Goal: Task Accomplishment & Management: Manage account settings

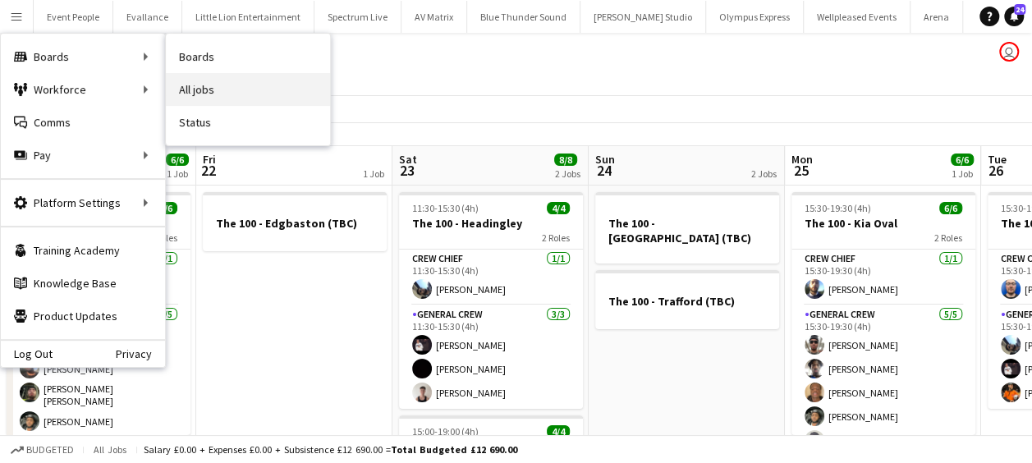
scroll to position [0, 413]
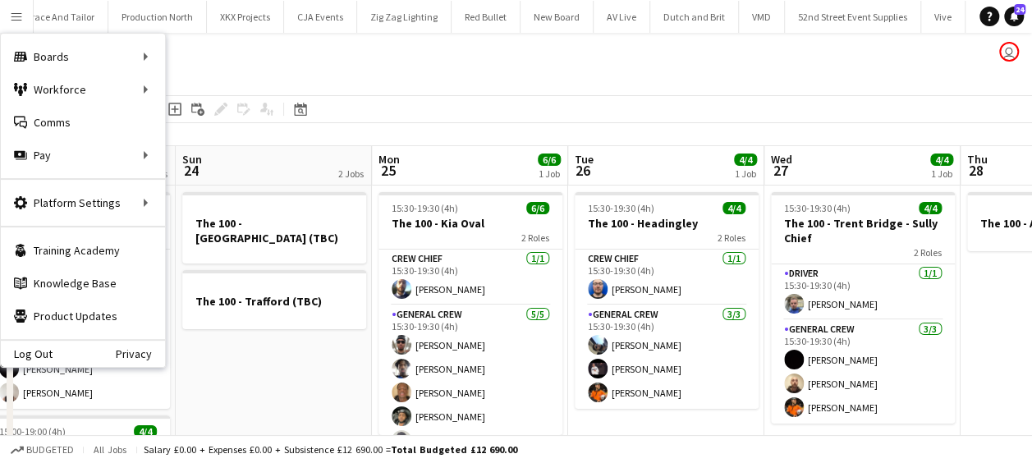
click at [492, 85] on app-page-menu "View Day view expanded Day view collapsed Month view Date picker Jump to today …" at bounding box center [516, 79] width 1032 height 31
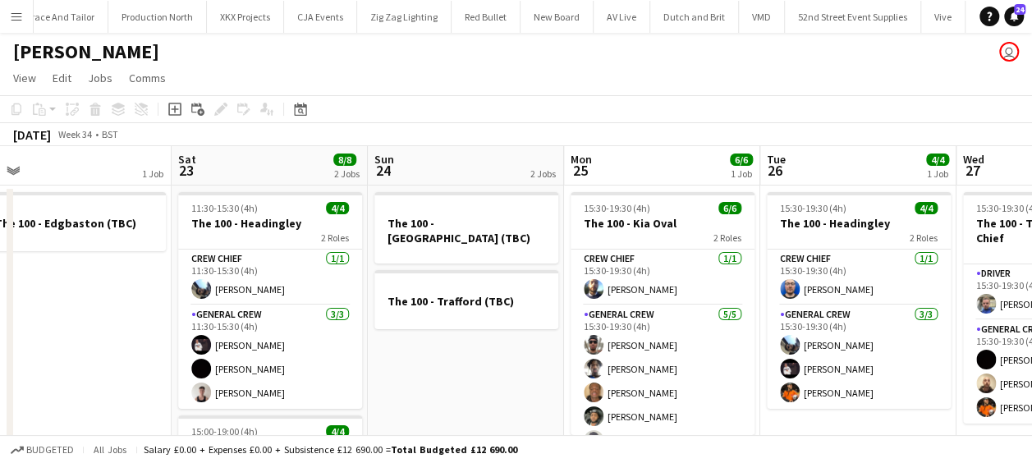
scroll to position [0, 373]
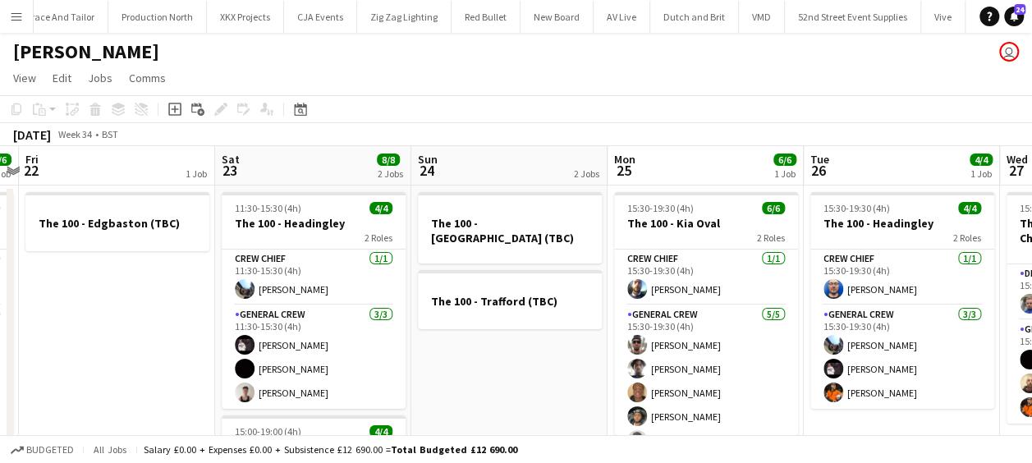
drag, startPoint x: 446, startPoint y: 330, endPoint x: 534, endPoint y: 314, distance: 89.2
click at [534, 314] on app-calendar-viewport "Wed 20 4/4 2 Jobs Thu 21 6/6 1 Job Fri 22 1 Job Sat 23 8/8 2 Jobs Sun 24 2 Jobs…" at bounding box center [516, 406] width 1032 height 521
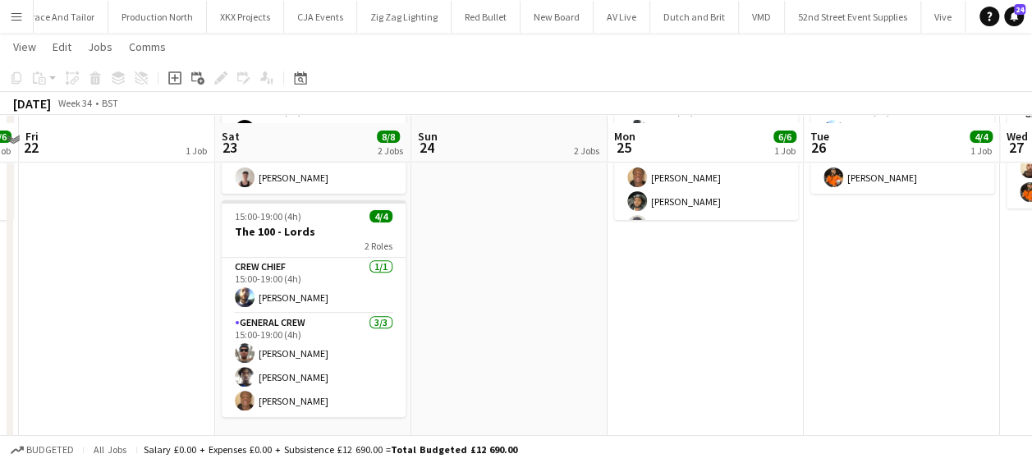
scroll to position [231, 0]
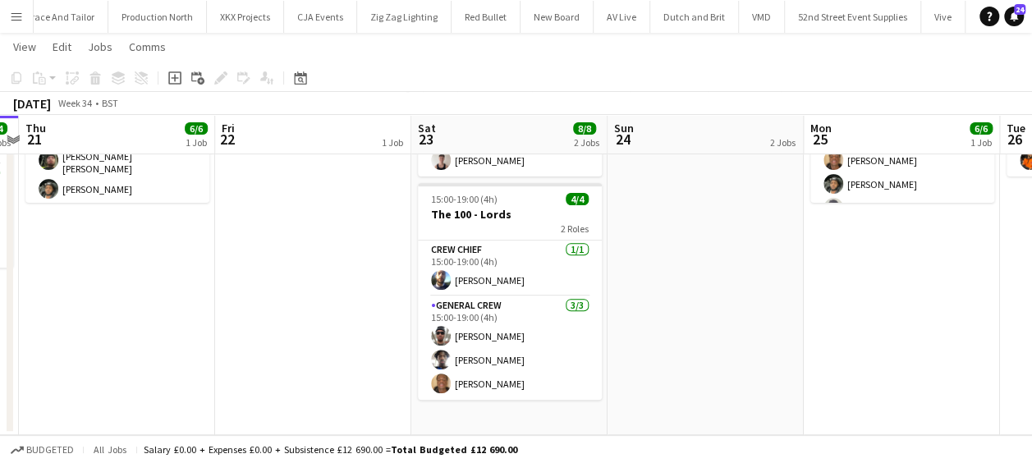
drag, startPoint x: 313, startPoint y: 309, endPoint x: 495, endPoint y: 304, distance: 181.4
click at [494, 304] on app-calendar-viewport "Tue 19 Wed 20 4/4 2 Jobs Thu 21 6/6 1 Job Fri 22 1 Job Sat 23 8/8 2 Jobs Sun 24…" at bounding box center [516, 134] width 1032 height 602
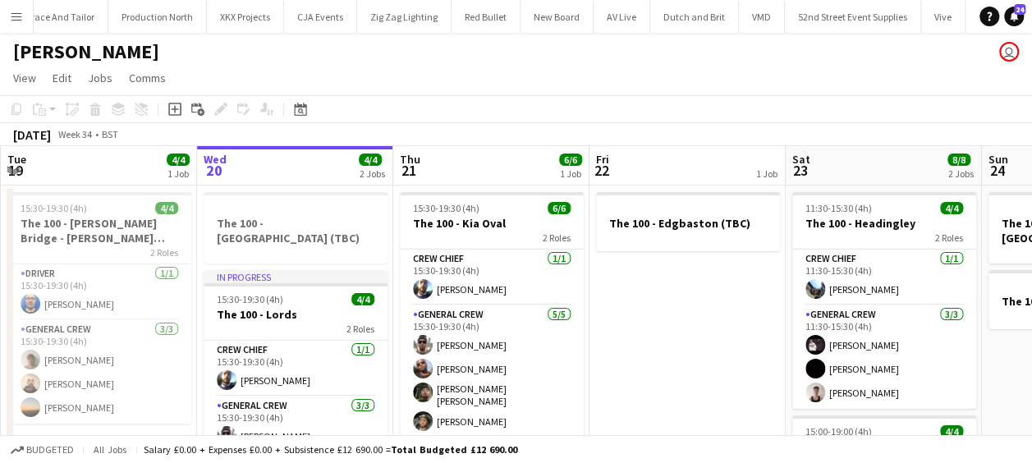
scroll to position [0, 391]
drag, startPoint x: 338, startPoint y: 364, endPoint x: 602, endPoint y: 359, distance: 263.5
click at [602, 359] on app-calendar-viewport "Sun 17 2 Jobs Mon 18 1 Job Tue 19 4/4 1 Job Wed 20 4/4 2 Jobs Thu 21 6/6 1 Job …" at bounding box center [516, 406] width 1032 height 521
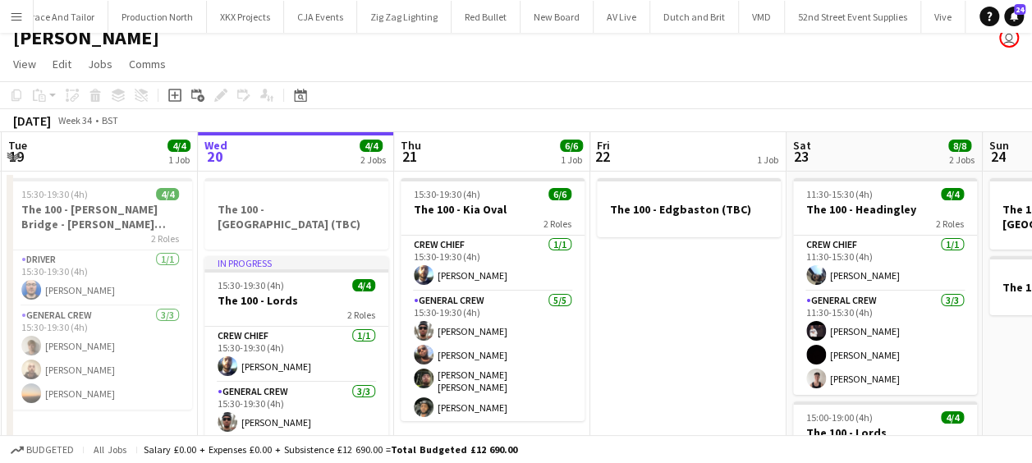
scroll to position [82, 0]
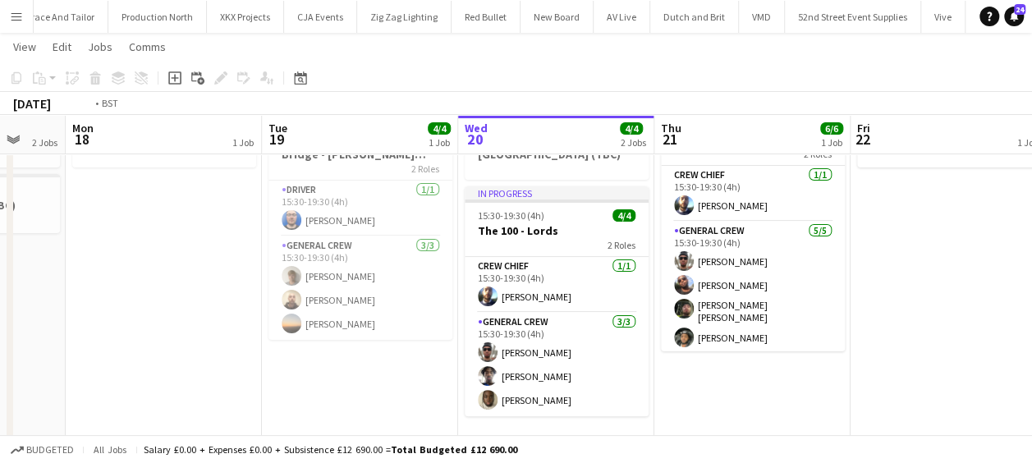
drag, startPoint x: 492, startPoint y: 392, endPoint x: 453, endPoint y: 389, distance: 38.7
click at [749, 391] on app-calendar-viewport "Sat 16 Sun 17 2 Jobs Mon 18 1 Job Tue 19 4/4 1 Job Wed 20 4/4 2 Jobs Thu 21 6/6…" at bounding box center [516, 283] width 1032 height 602
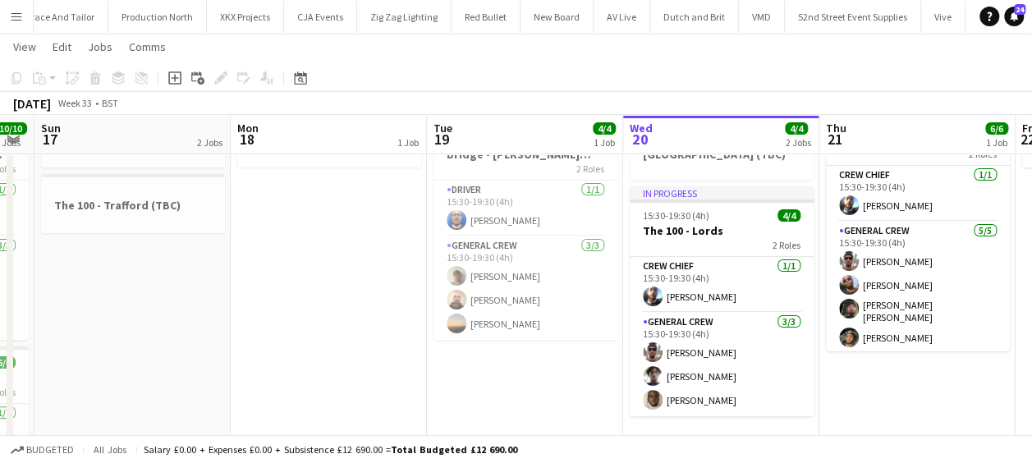
drag, startPoint x: 356, startPoint y: 387, endPoint x: 524, endPoint y: 384, distance: 167.4
click at [524, 384] on app-calendar-viewport "Fri 15 4/4 1 Job Sat 16 10/10 2 Jobs Sun 17 2 Jobs Mon 18 1 Job Tue 19 4/4 1 Jo…" at bounding box center [516, 303] width 1032 height 642
drag, startPoint x: 545, startPoint y: 371, endPoint x: 533, endPoint y: 373, distance: 12.4
click at [554, 371] on app-calendar-viewport "Fri 15 4/4 1 Job Sat 16 10/10 2 Jobs Sun 17 2 Jobs Mon 18 1 Job Tue 19 4/4 1 Jo…" at bounding box center [516, 303] width 1032 height 642
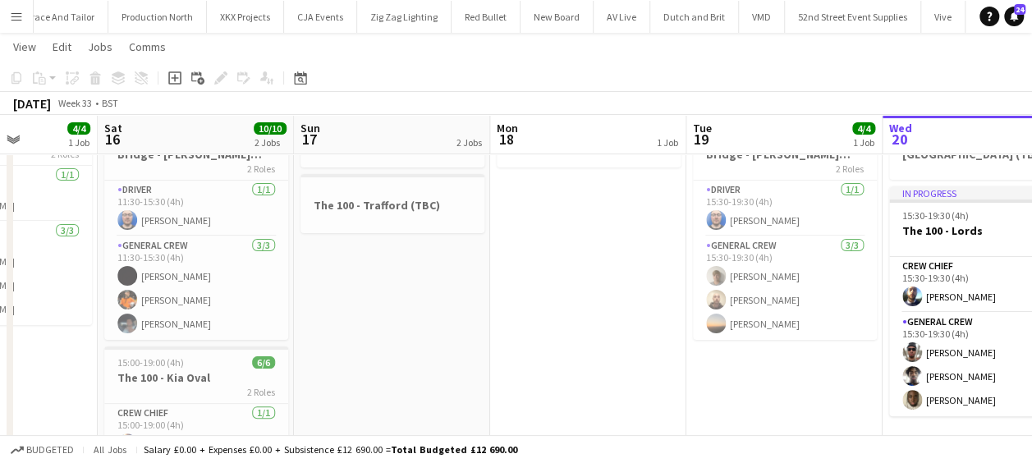
click at [502, 373] on app-calendar-viewport "Wed 13 Thu 14 4/4 1 Job Fri 15 4/4 1 Job Sat 16 10/10 2 Jobs Sun 17 2 Jobs Mon …" at bounding box center [516, 303] width 1032 height 642
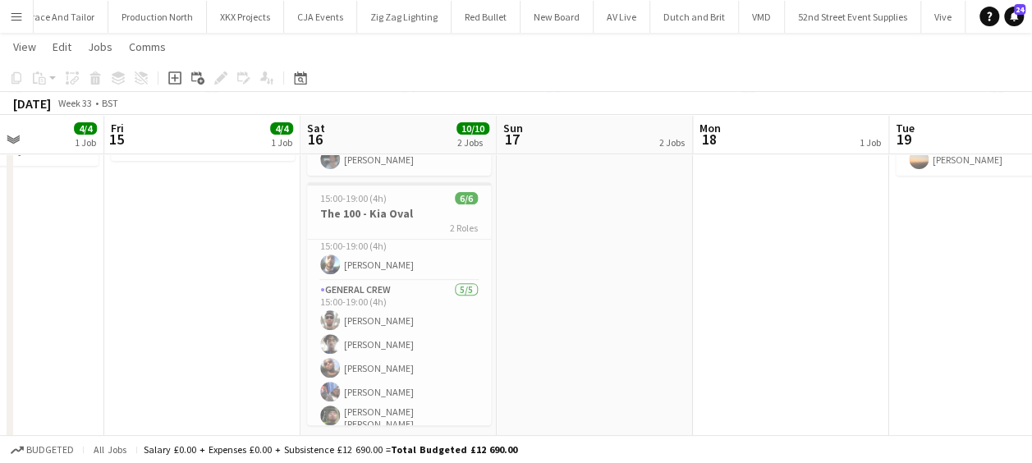
scroll to position [21, 0]
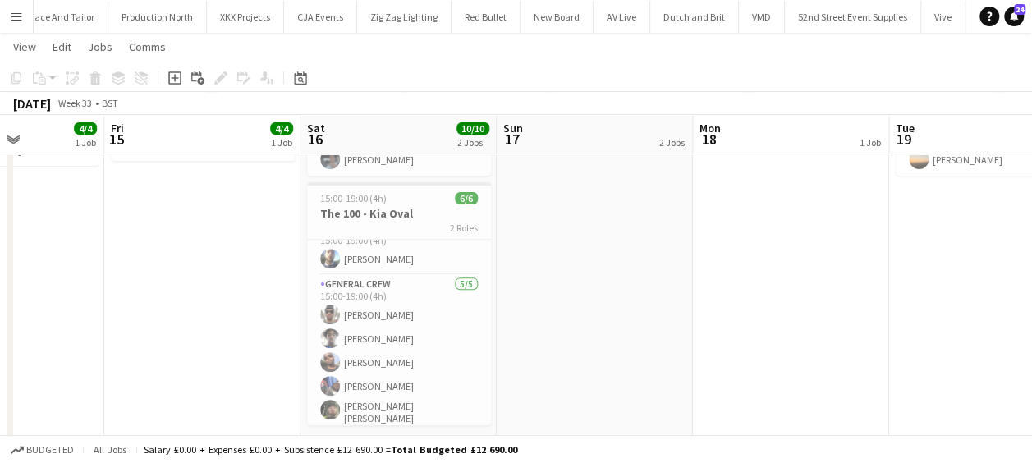
drag, startPoint x: 611, startPoint y: 343, endPoint x: 320, endPoint y: 323, distance: 291.2
click at [300, 327] on app-calendar-viewport "Tue 12 1 Job Wed 13 2/2 3 Jobs Thu 14 4/4 1 Job Fri 15 4/4 1 Job Sat 16 10/10 2…" at bounding box center [516, 139] width 1032 height 642
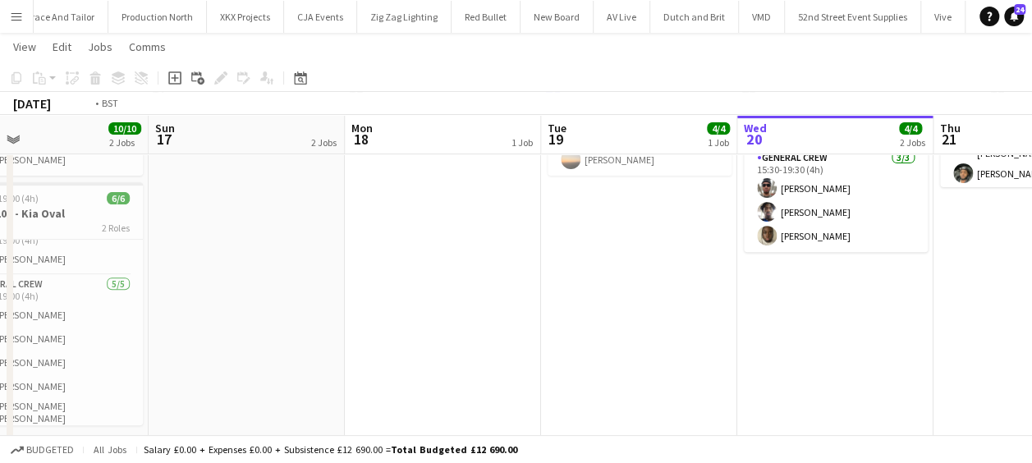
drag, startPoint x: 655, startPoint y: 341, endPoint x: 350, endPoint y: 335, distance: 304.5
click at [350, 335] on app-calendar-viewport "Thu 14 4/4 1 Job Fri 15 4/4 1 Job Sat 16 10/10 2 Jobs Sun 17 2 Jobs Mon 18 1 Jo…" at bounding box center [516, 139] width 1032 height 642
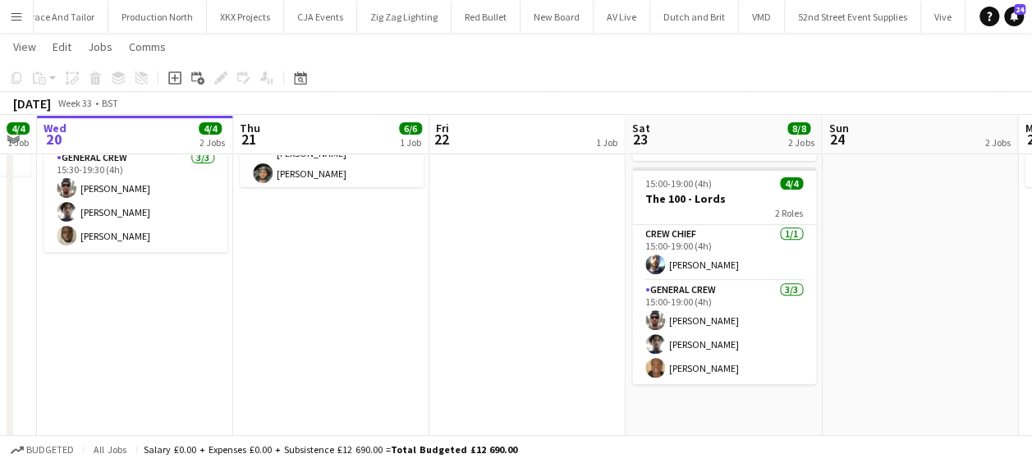
drag, startPoint x: 666, startPoint y: 322, endPoint x: 350, endPoint y: 327, distance: 315.2
click at [350, 327] on app-calendar-viewport "Sat 16 10/10 2 Jobs Sun 17 2 Jobs Mon 18 1 Job Tue 19 4/4 1 Job Wed 20 4/4 2 Jo…" at bounding box center [516, 139] width 1032 height 642
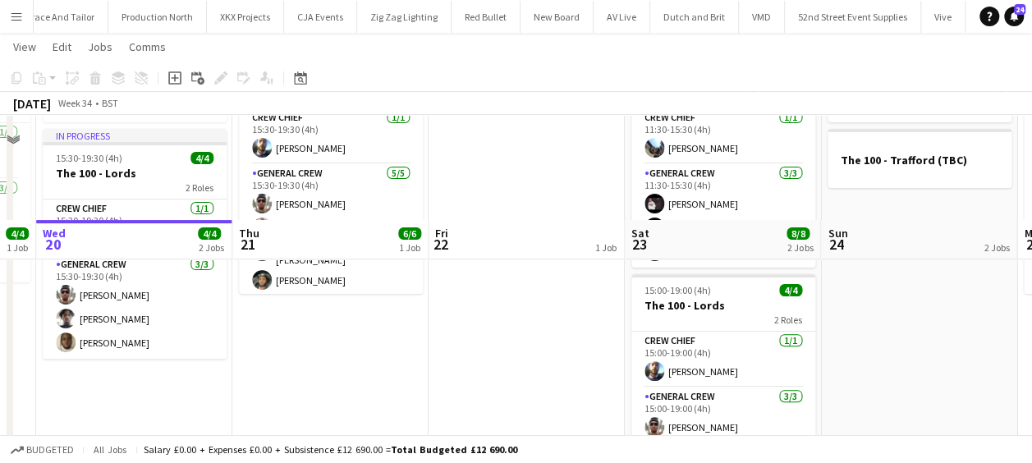
scroll to position [82, 0]
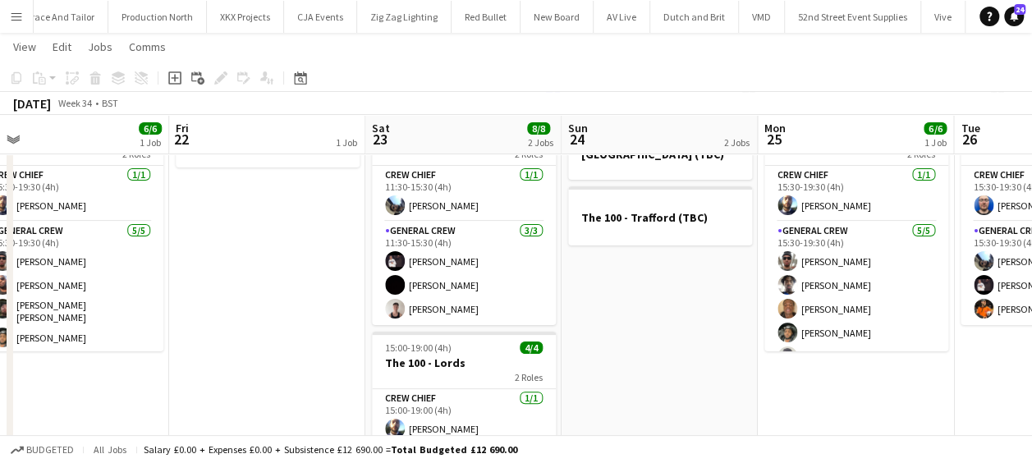
drag, startPoint x: 576, startPoint y: 327, endPoint x: 261, endPoint y: 332, distance: 315.1
click at [261, 335] on app-calendar-viewport "Mon 18 1 Job Tue 19 4/4 1 Job Wed 20 4/4 2 Jobs Thu 21 6/6 1 Job Fri 22 1 Job S…" at bounding box center [516, 303] width 1032 height 642
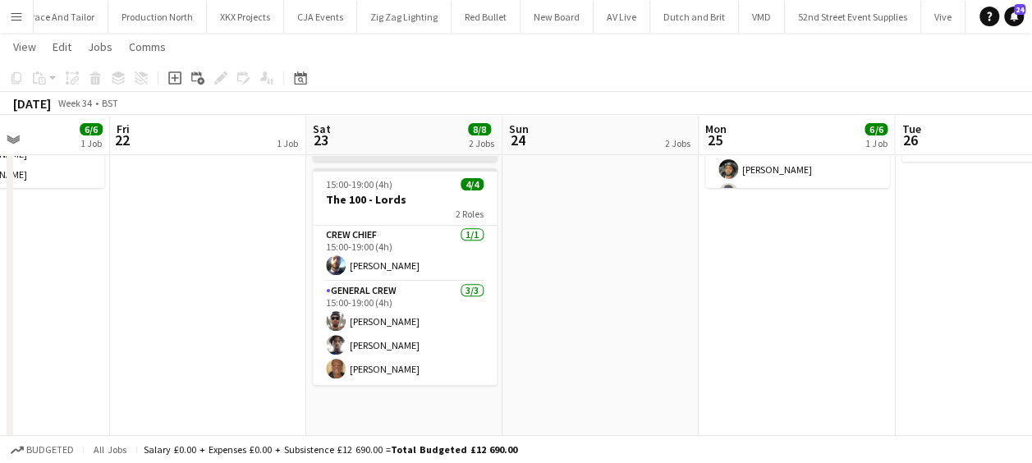
scroll to position [246, 0]
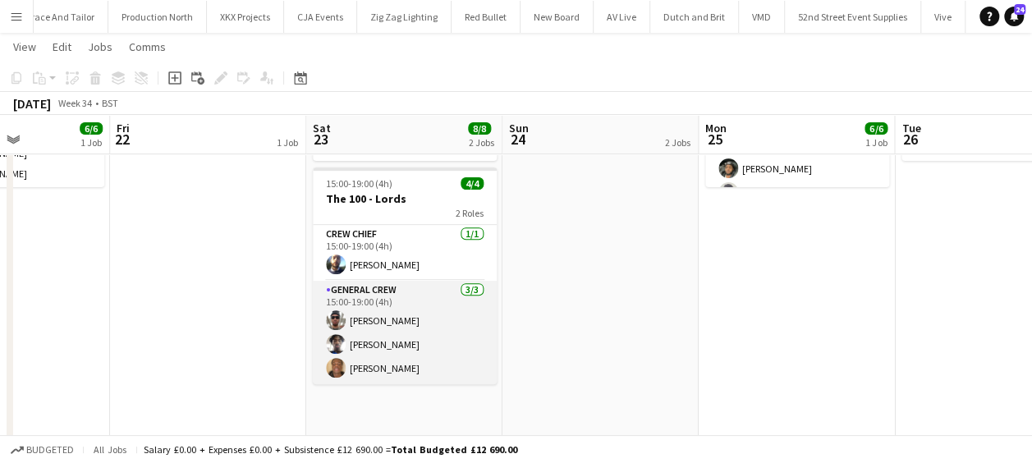
click at [375, 366] on app-card-role "General Crew 3/3 15:00-19:00 (4h) Stefan Simpson-Soye Tayeeb Alabi Javier Sánch…" at bounding box center [405, 332] width 184 height 103
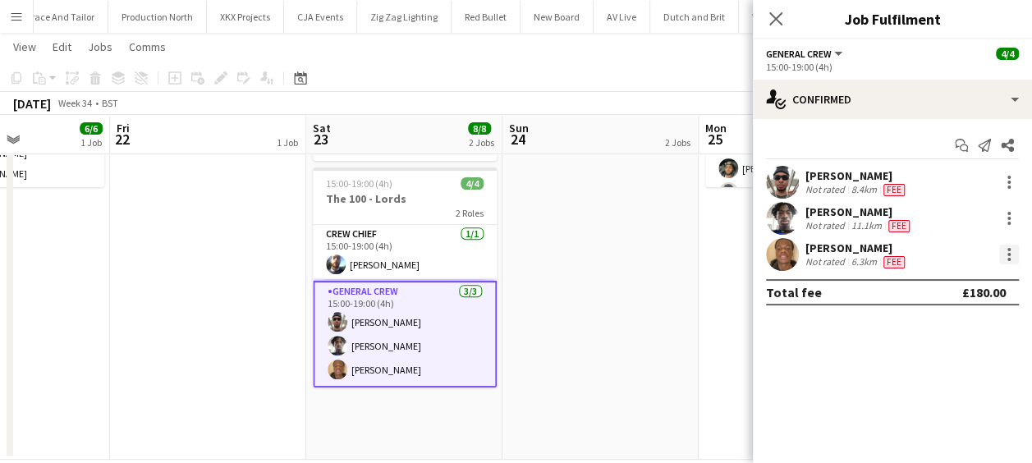
click at [1013, 251] on div at bounding box center [1009, 255] width 20 height 20
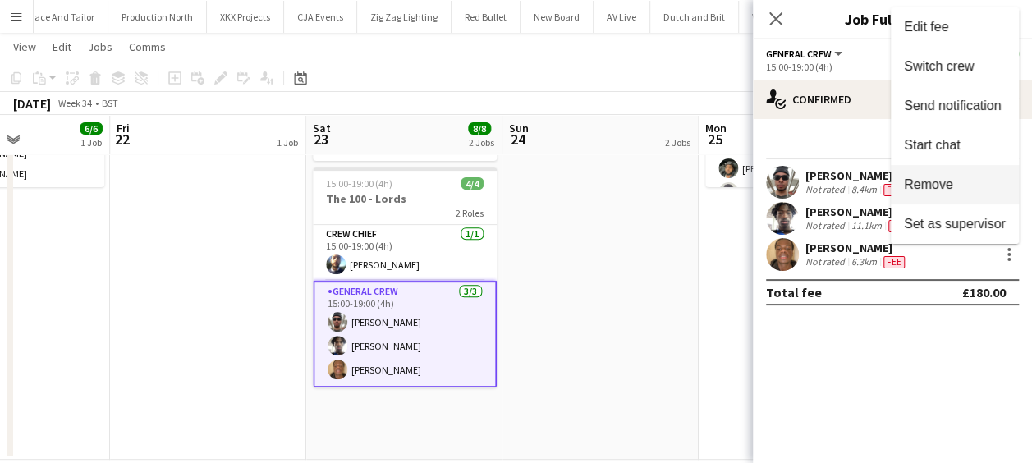
click at [939, 184] on span "Remove" at bounding box center [928, 184] width 49 height 14
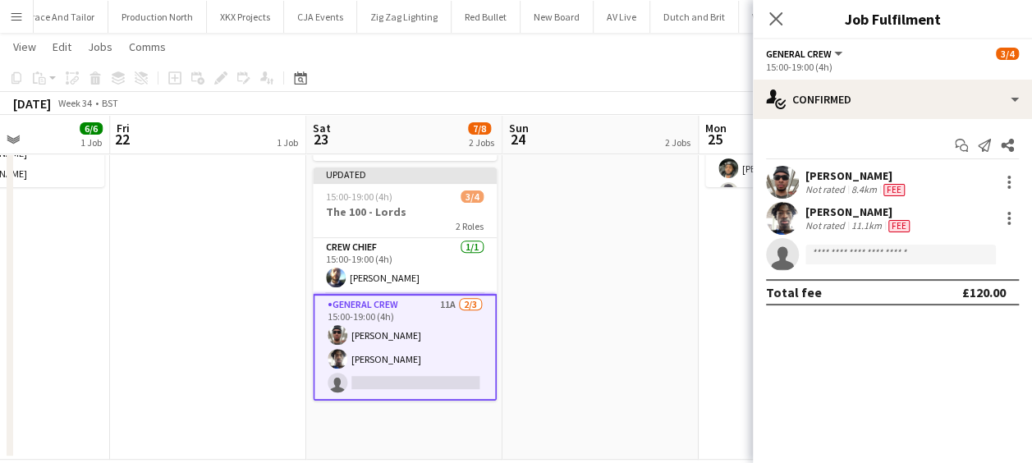
click at [404, 377] on app-card-role "General Crew 11A 2/3 15:00-19:00 (4h) Stefan Simpson-Soye Tayeeb Alabi single-n…" at bounding box center [405, 347] width 184 height 107
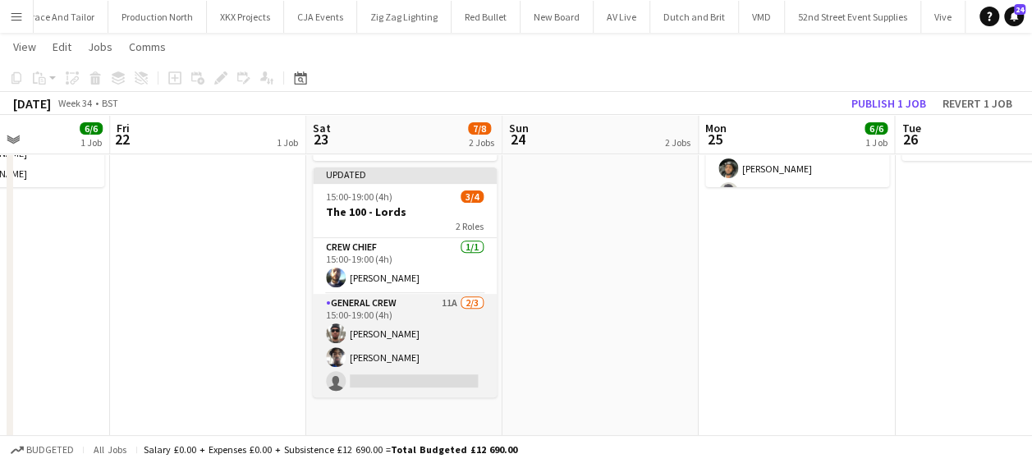
click at [371, 375] on app-card-role "General Crew 11A 2/3 15:00-19:00 (4h) Stefan Simpson-Soye Tayeeb Alabi single-n…" at bounding box center [405, 345] width 184 height 103
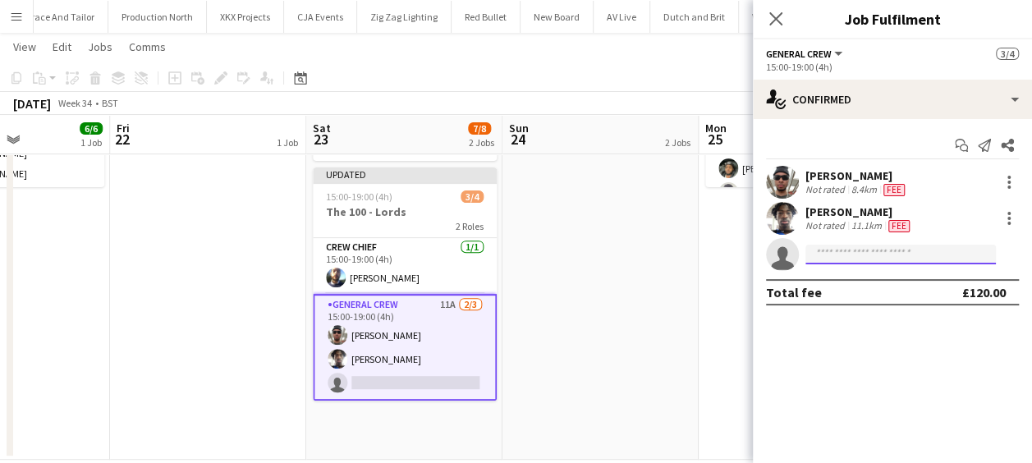
click at [888, 255] on input at bounding box center [900, 255] width 190 height 20
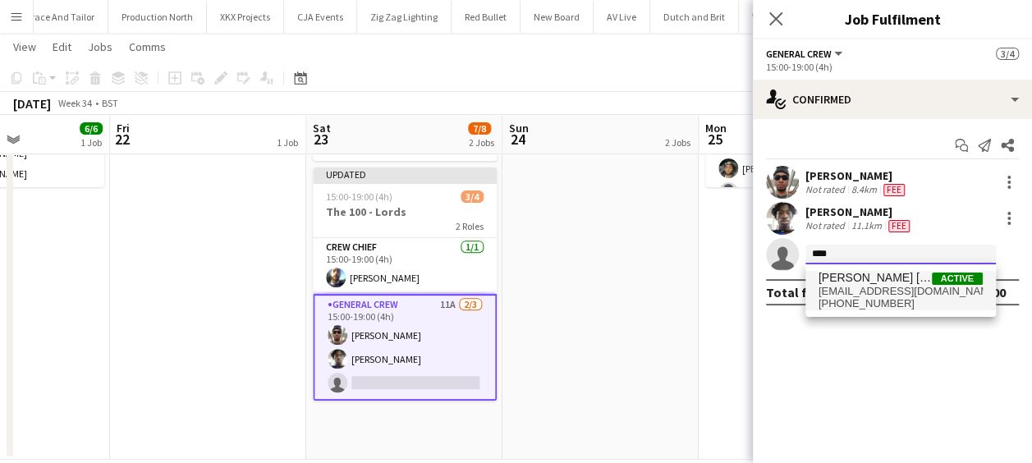
type input "****"
click at [890, 282] on span "Kane O’Neill Active" at bounding box center [900, 278] width 164 height 14
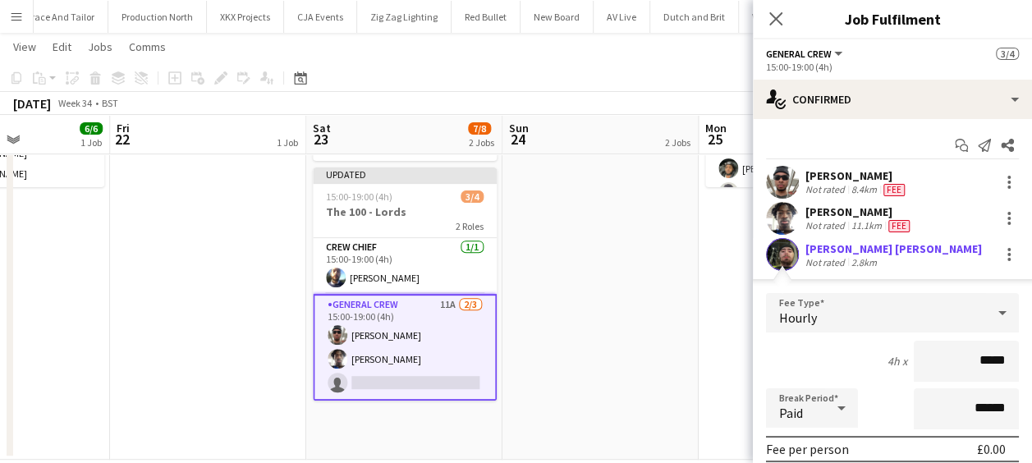
drag, startPoint x: 932, startPoint y: 366, endPoint x: 1032, endPoint y: 366, distance: 99.3
click at [1031, 366] on html "Menu Boards Boards Boards All jobs Status Workforce Workforce My Workforce Recr…" at bounding box center [516, 121] width 1032 height 734
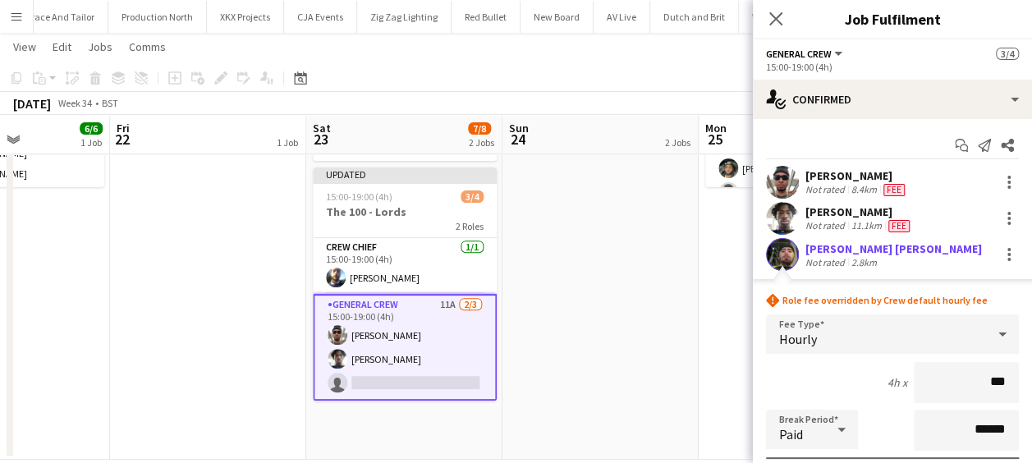
type input "******"
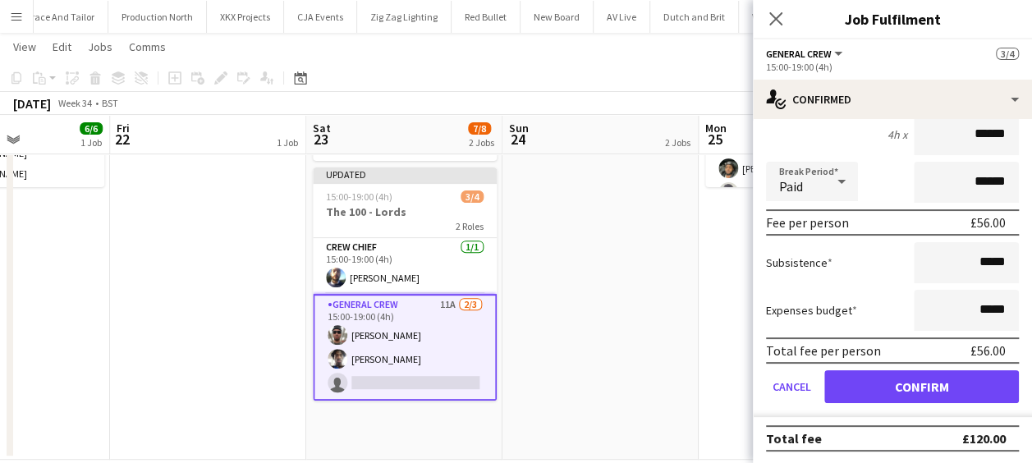
scroll to position [249, 0]
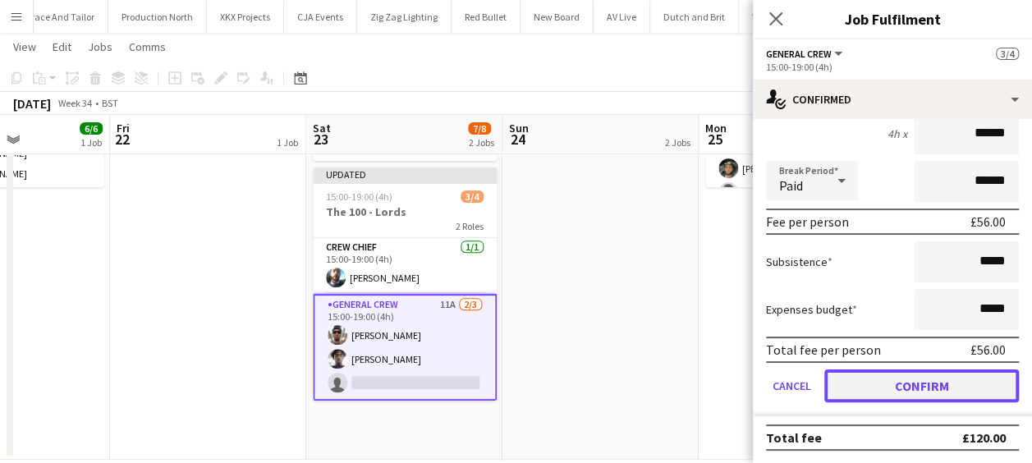
click at [964, 384] on button "Confirm" at bounding box center [921, 385] width 194 height 33
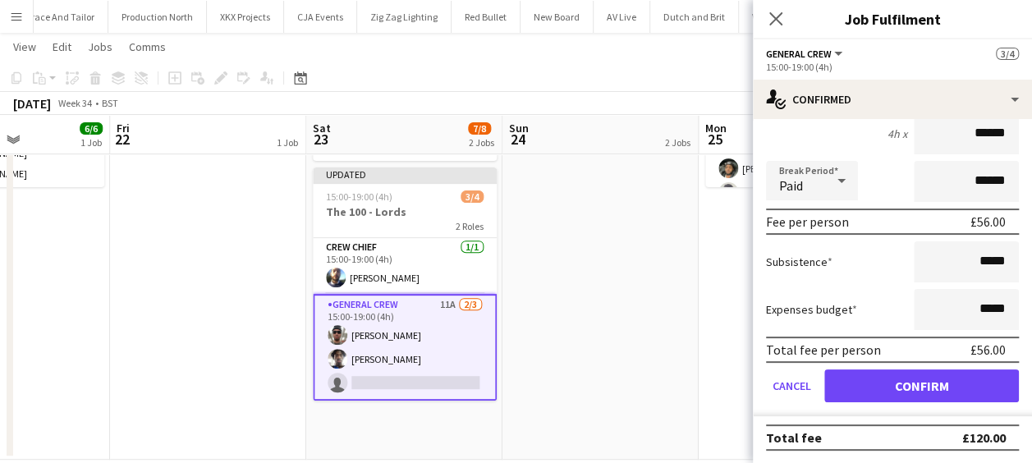
scroll to position [0, 0]
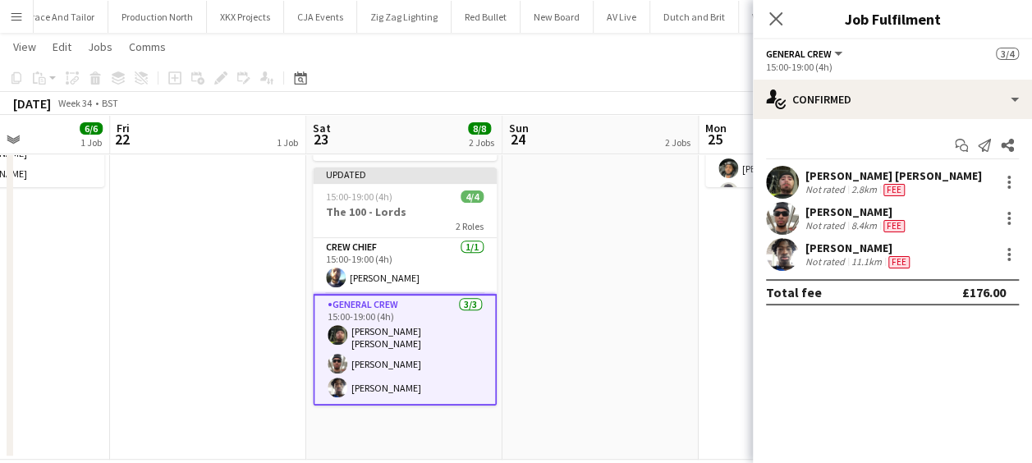
click at [594, 335] on app-date-cell "The 100 - Sophia Gardens (TBC) The 100 - Trafford (TBC)" at bounding box center [600, 199] width 196 height 522
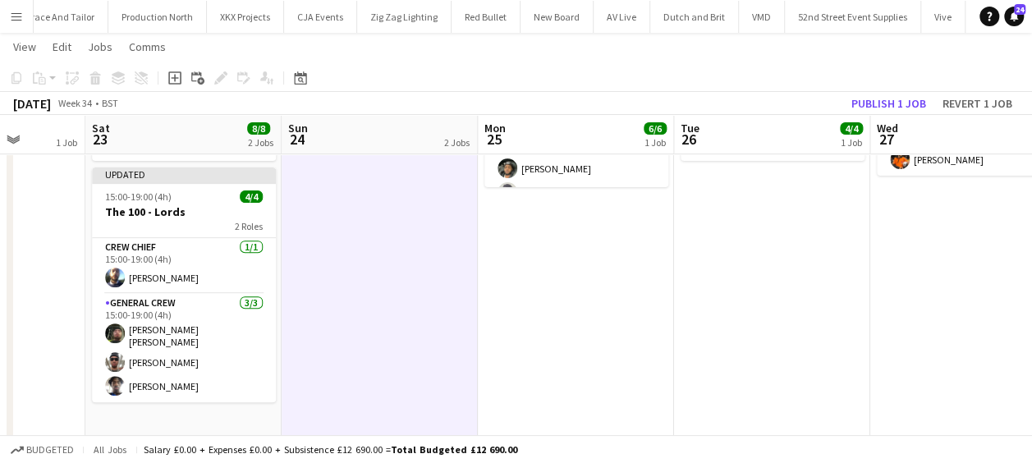
drag, startPoint x: 527, startPoint y: 332, endPoint x: 423, endPoint y: 330, distance: 103.4
click at [425, 331] on app-calendar-viewport "Wed 20 4/4 2 Jobs Thu 21 6/6 1 Job Fri 22 1 Job Sat 23 8/8 2 Jobs Sun 24 2 Jobs…" at bounding box center [516, 139] width 1032 height 642
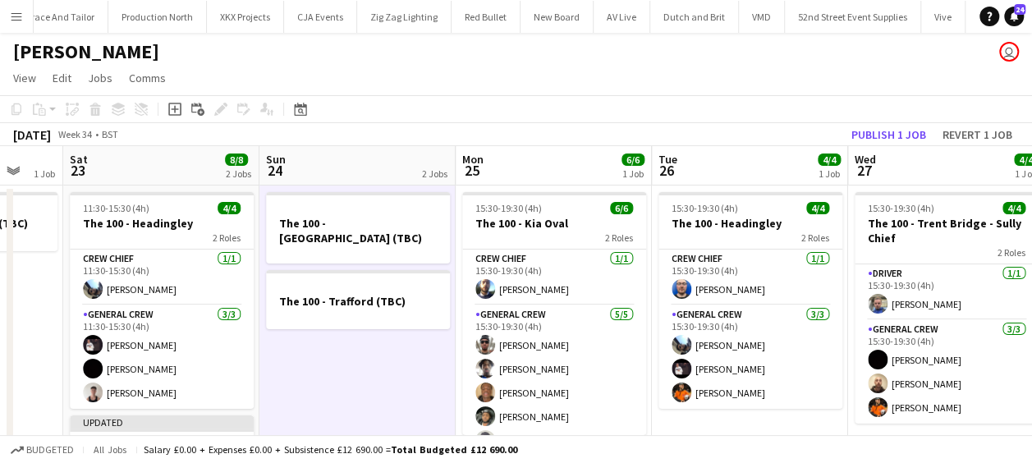
scroll to position [21, 0]
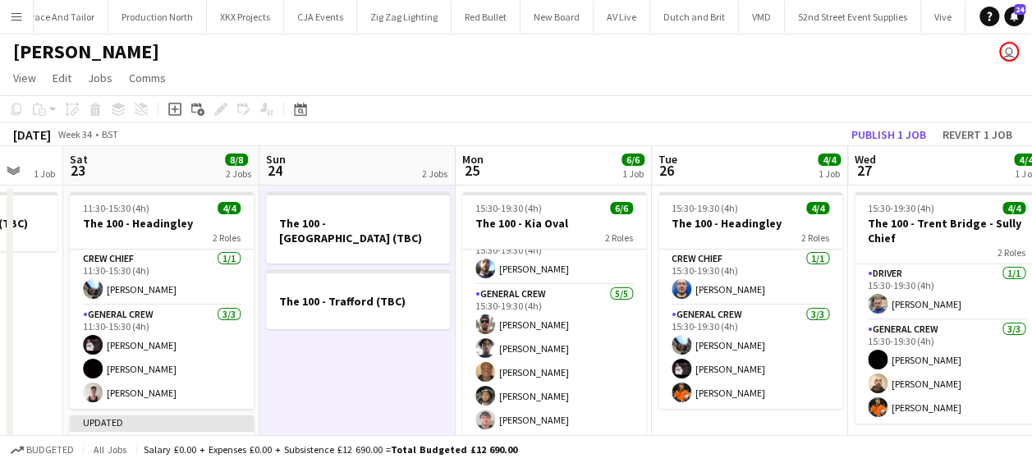
click at [16, 18] on app-icon "Menu" at bounding box center [16, 16] width 13 height 13
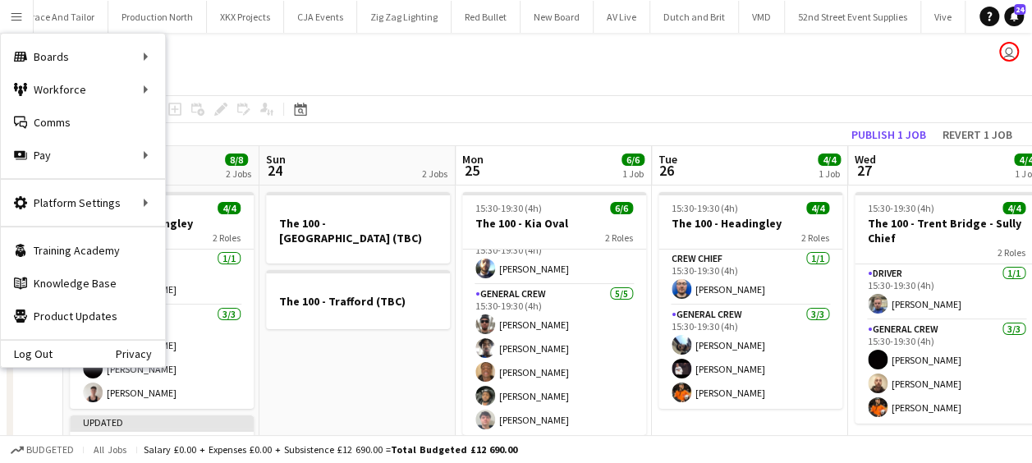
click at [432, 341] on app-date-cell "The 100 - Sophia Gardens (TBC) The 100 - Trafford (TBC)" at bounding box center [357, 446] width 196 height 522
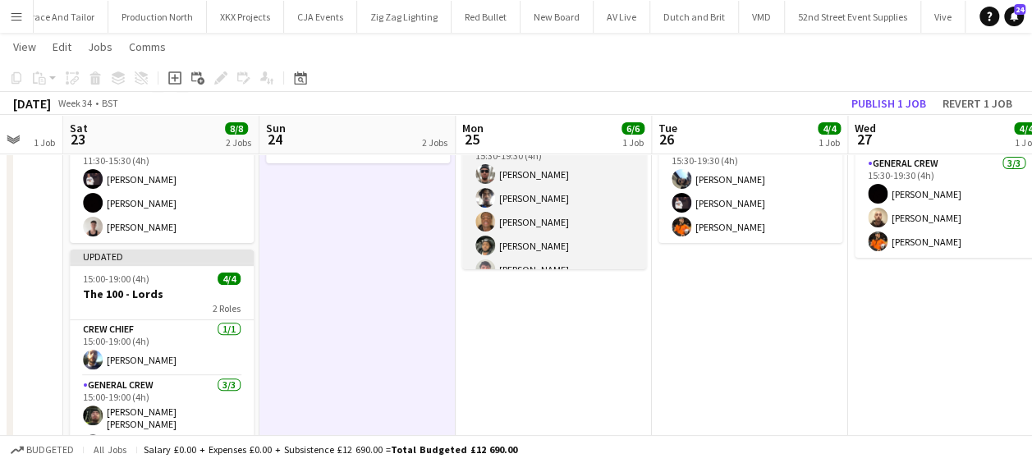
scroll to position [0, 0]
click at [545, 226] on app-card-role "General Crew 5/5 15:30-19:30 (4h) Stefan Simpson-Soye Tayeeb Alabi Javier Sánch…" at bounding box center [554, 215] width 184 height 151
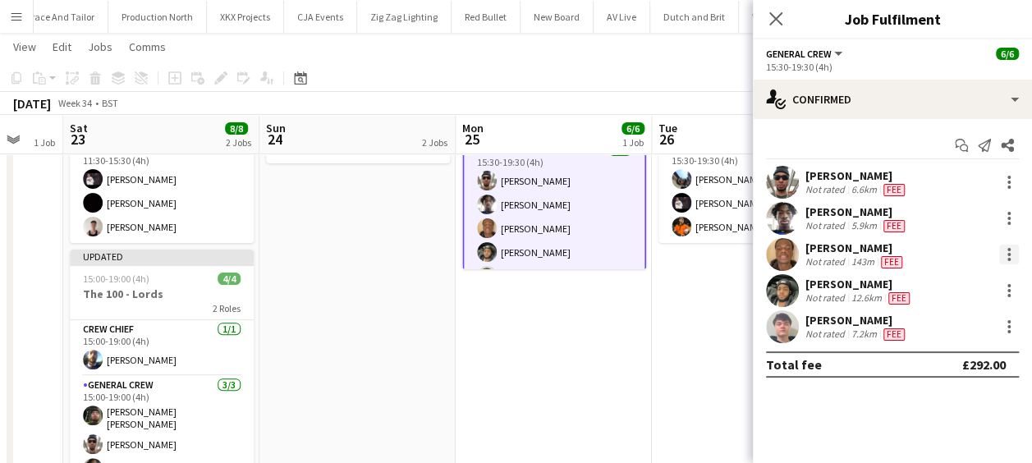
click at [1001, 250] on div at bounding box center [1009, 255] width 20 height 20
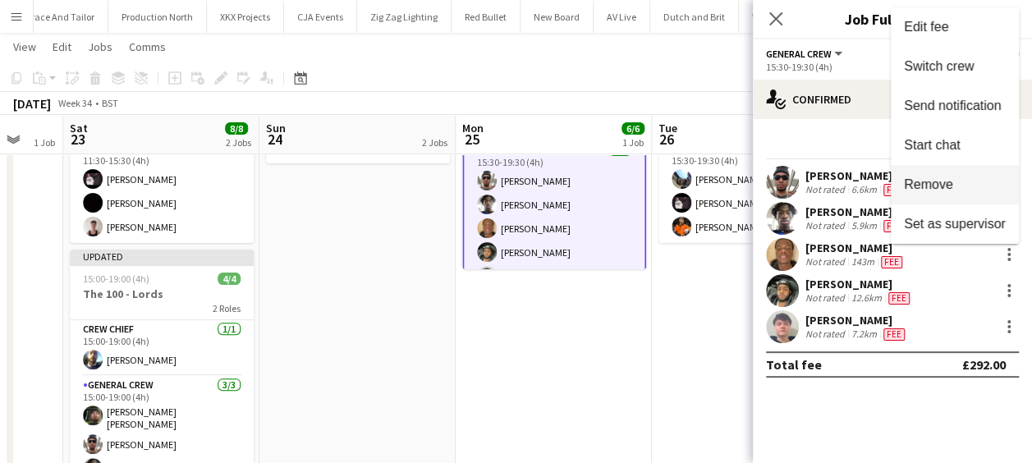
click at [925, 191] on span "Remove" at bounding box center [928, 184] width 49 height 14
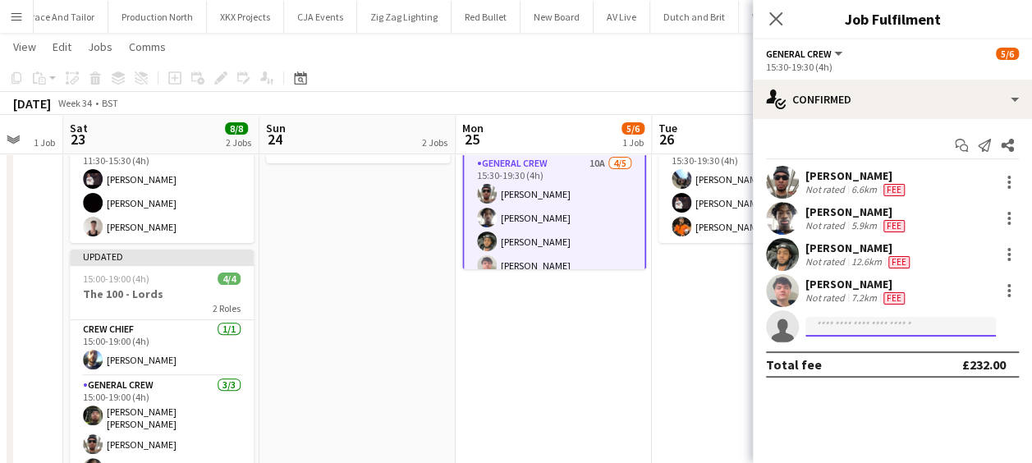
click at [846, 319] on input at bounding box center [900, 327] width 190 height 20
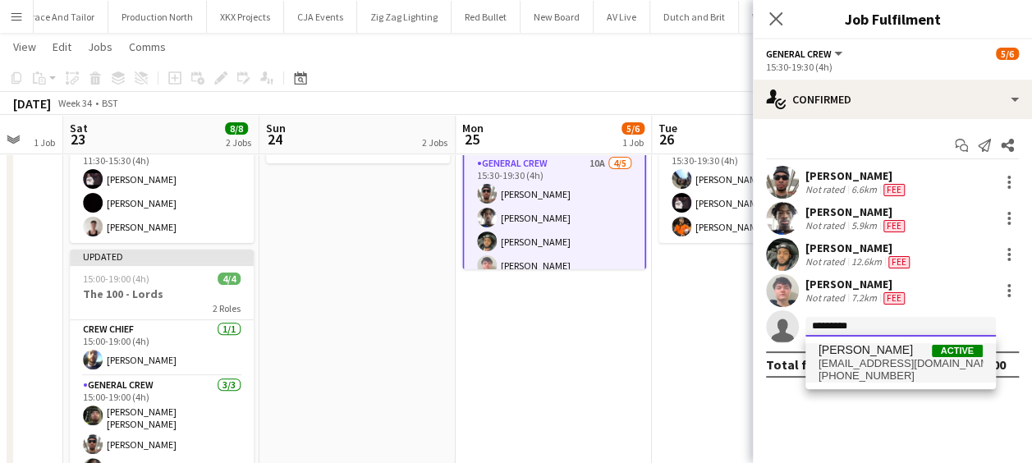
type input "*********"
click at [873, 358] on span "davidldne1@gmail.com" at bounding box center [900, 363] width 164 height 13
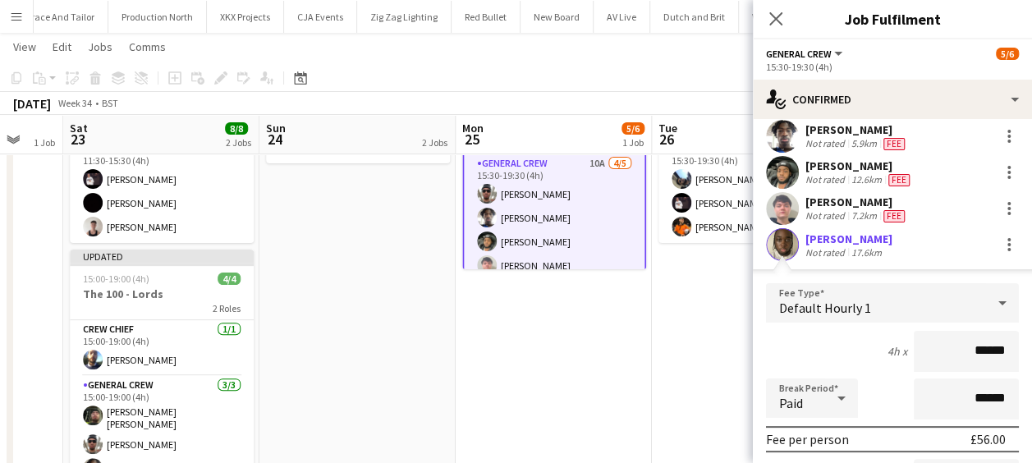
scroll to position [246, 0]
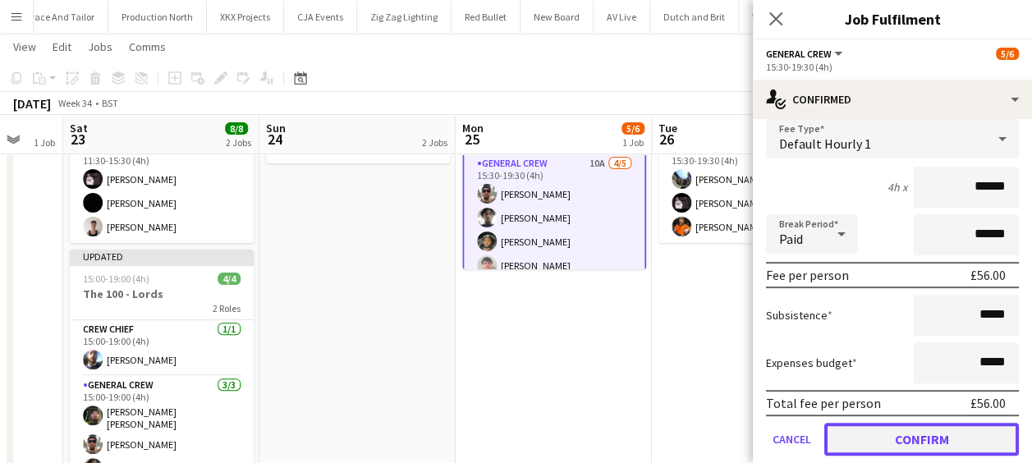
click at [924, 433] on button "Confirm" at bounding box center [921, 439] width 194 height 33
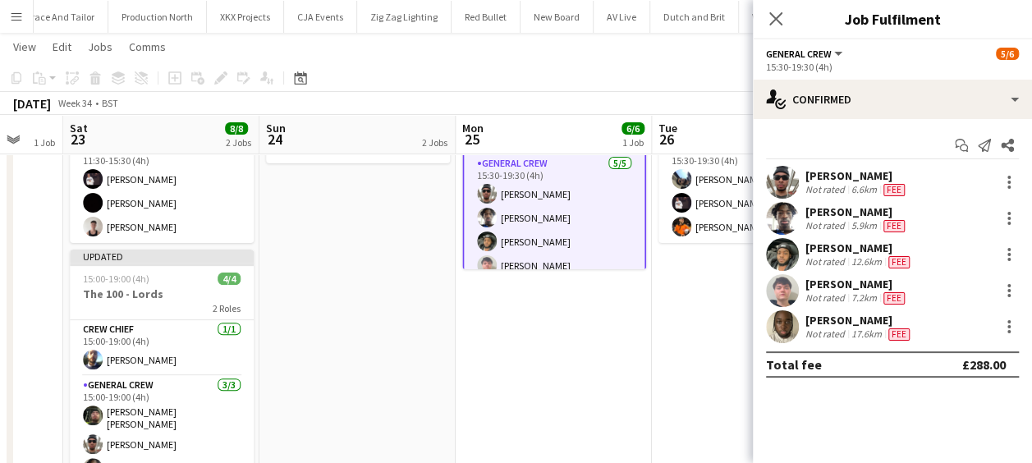
scroll to position [0, 0]
click at [441, 333] on app-date-cell "The 100 - Sophia Gardens (TBC) The 100 - Trafford (TBC)" at bounding box center [357, 281] width 196 height 522
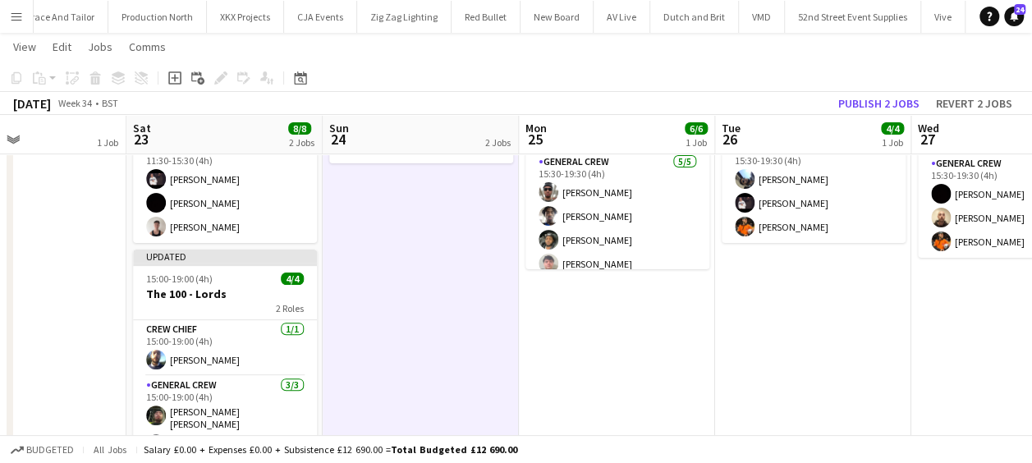
drag, startPoint x: 356, startPoint y: 323, endPoint x: 615, endPoint y: 324, distance: 258.5
click at [619, 320] on app-calendar-viewport "Wed 20 4/4 2 Jobs Thu 21 6/6 1 Job Fri 22 1 Job Sat 23 8/8 2 Jobs Sun 24 2 Jobs…" at bounding box center [516, 221] width 1032 height 642
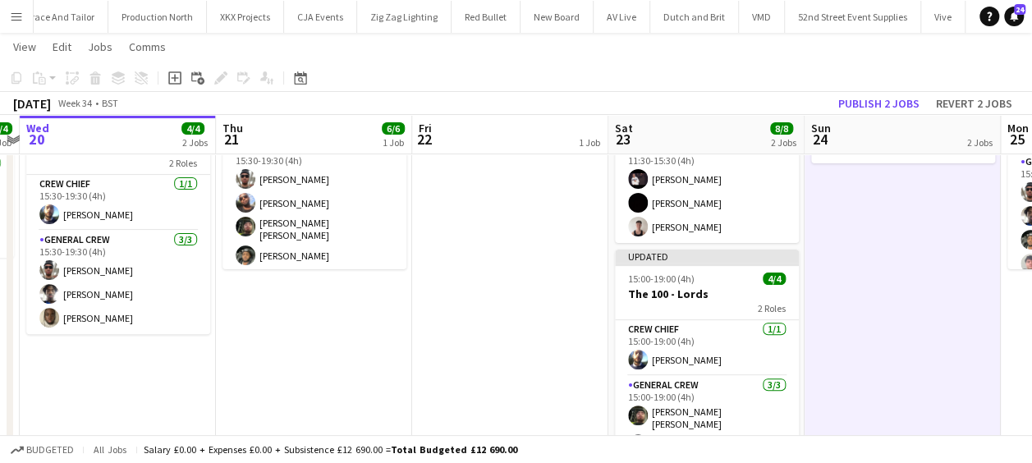
drag, startPoint x: 539, startPoint y: 326, endPoint x: 809, endPoint y: 323, distance: 270.0
click at [809, 323] on app-calendar-viewport "Mon 18 1 Job Tue 19 4/4 1 Job Wed 20 4/4 2 Jobs Thu 21 6/6 1 Job Fri 22 1 Job S…" at bounding box center [516, 221] width 1032 height 642
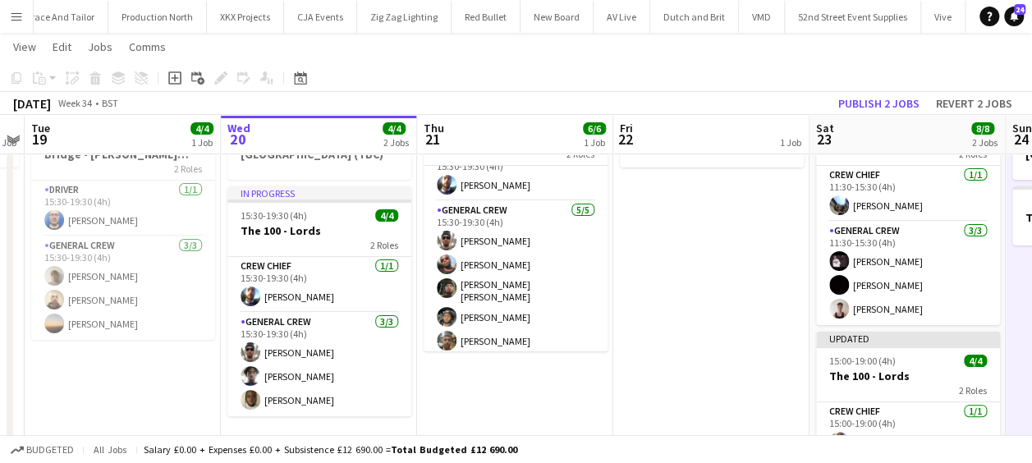
scroll to position [0, 376]
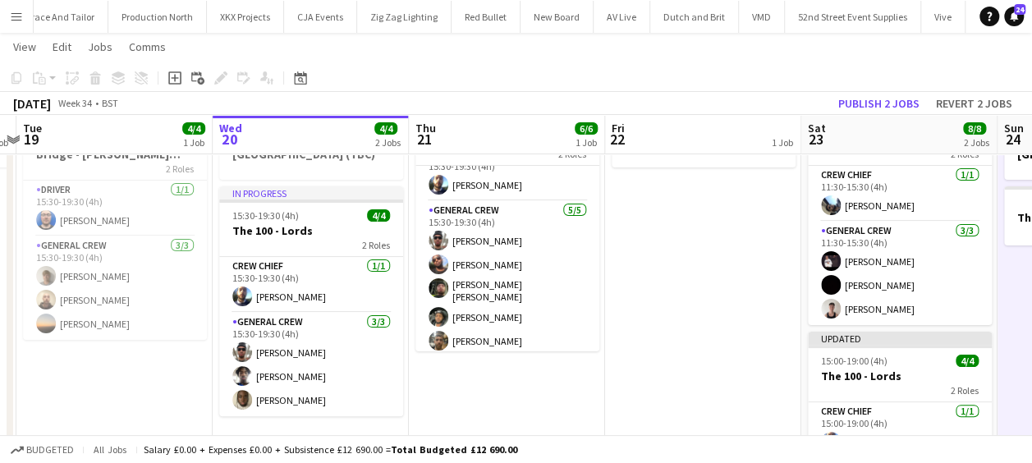
drag, startPoint x: 289, startPoint y: 373, endPoint x: 477, endPoint y: 390, distance: 188.7
click at [477, 390] on app-calendar-viewport "Sun 17 2 Jobs Mon 18 1 Job Tue 19 4/4 1 Job Wed 20 4/4 2 Jobs Thu 21 6/6 1 Job …" at bounding box center [516, 303] width 1032 height 642
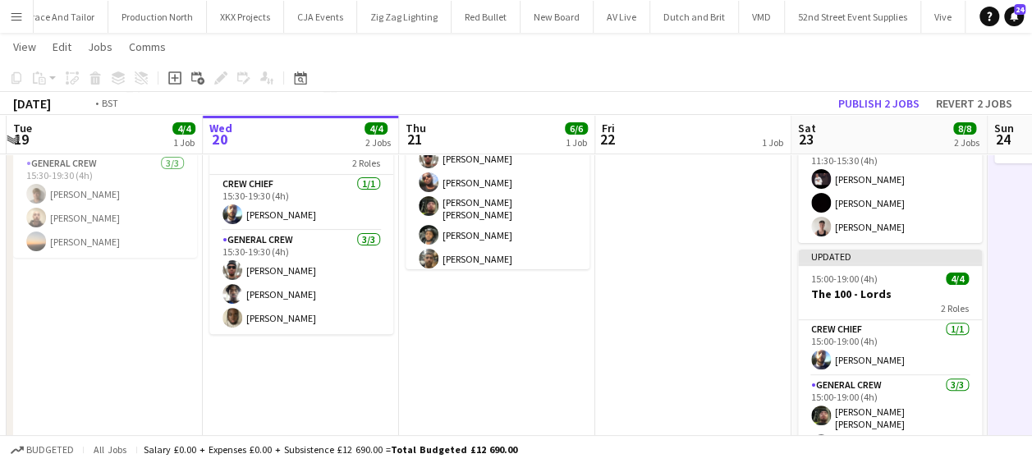
scroll to position [0, 369]
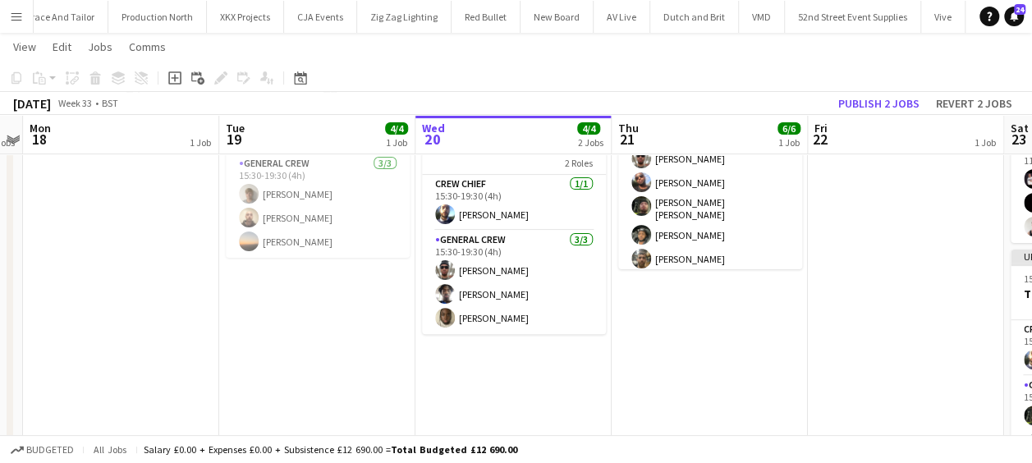
drag, startPoint x: 243, startPoint y: 343, endPoint x: 446, endPoint y: 347, distance: 203.6
click at [446, 347] on app-calendar-viewport "Sat 16 10/10 2 Jobs Sun 17 2 Jobs Mon 18 1 Job Tue 19 4/4 1 Job Wed 20 4/4 2 Jo…" at bounding box center [516, 221] width 1032 height 642
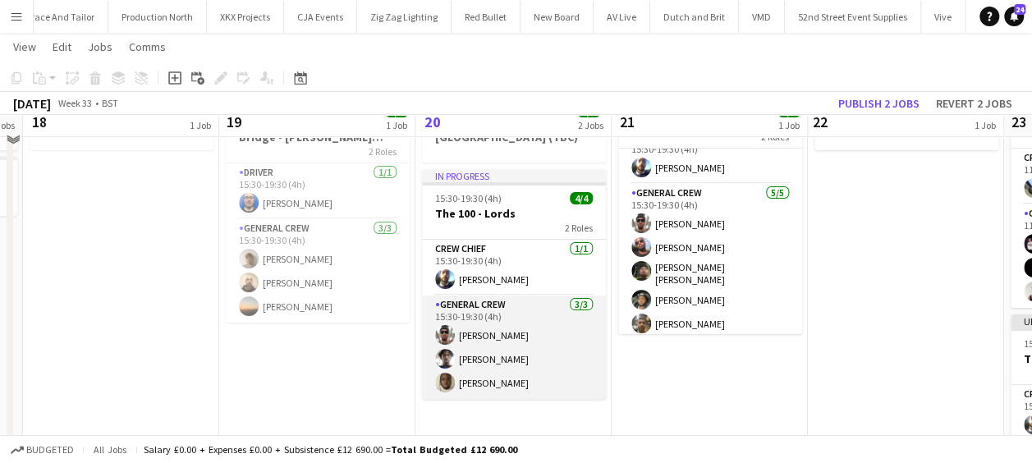
scroll to position [82, 0]
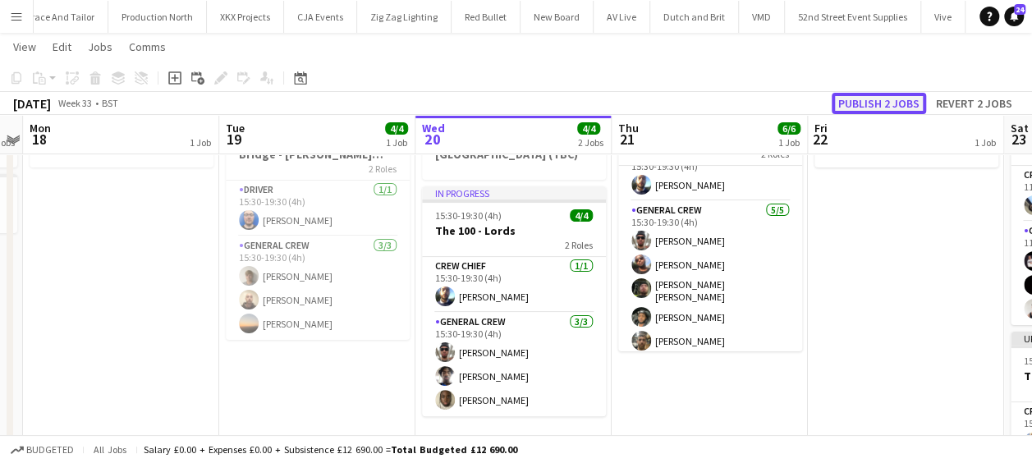
click at [891, 100] on button "Publish 2 jobs" at bounding box center [878, 103] width 94 height 21
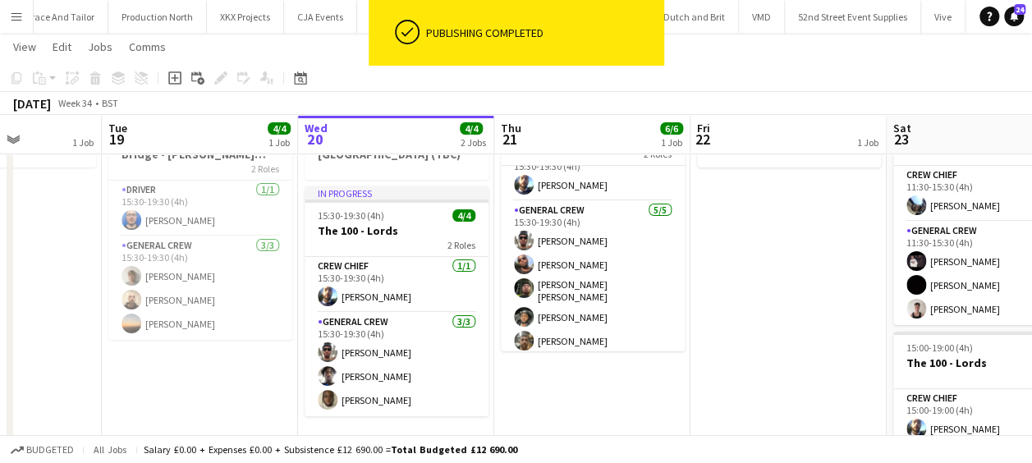
scroll to position [0, 632]
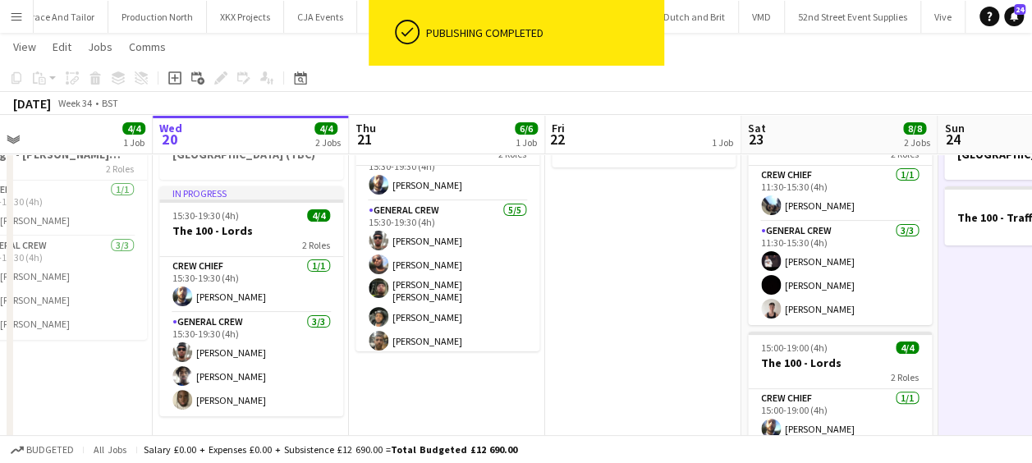
drag, startPoint x: 906, startPoint y: 302, endPoint x: 643, endPoint y: 318, distance: 263.1
click at [643, 318] on app-calendar-viewport "Sat 16 10/10 2 Jobs Sun 17 2 Jobs Mon 18 1 Job Tue 19 4/4 1 Job Wed 20 4/4 2 Jo…" at bounding box center [516, 303] width 1032 height 642
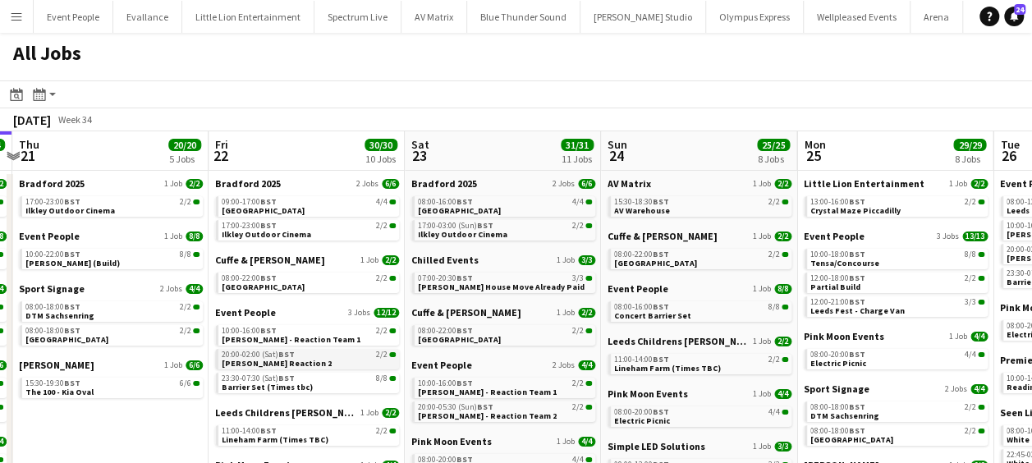
drag, startPoint x: 626, startPoint y: 354, endPoint x: 244, endPoint y: 352, distance: 382.4
click at [245, 352] on app-calendar-viewport "Sun 17 7/7 3 Jobs Mon 18 22/22 8 Jobs Tue 19 17/17 6 Jobs Wed 20 24/24 7 Jobs T…" at bounding box center [516, 397] width 1032 height 532
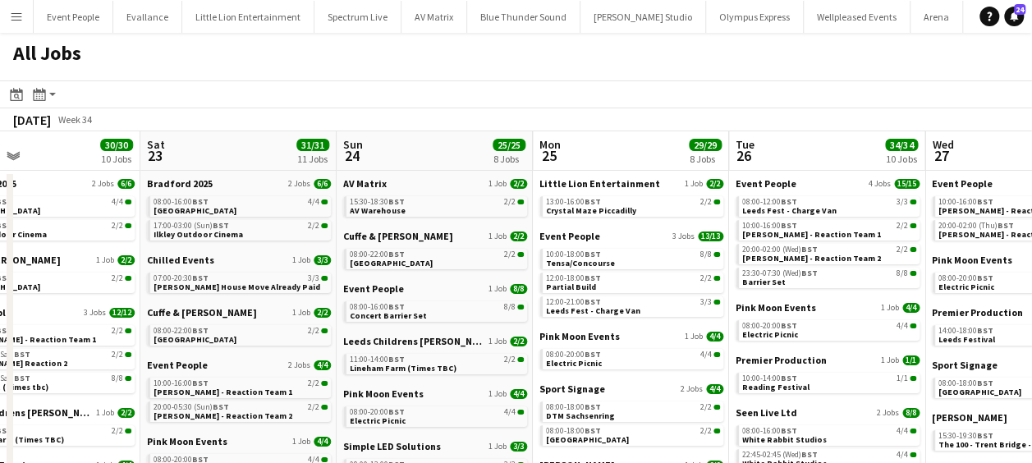
scroll to position [0, 706]
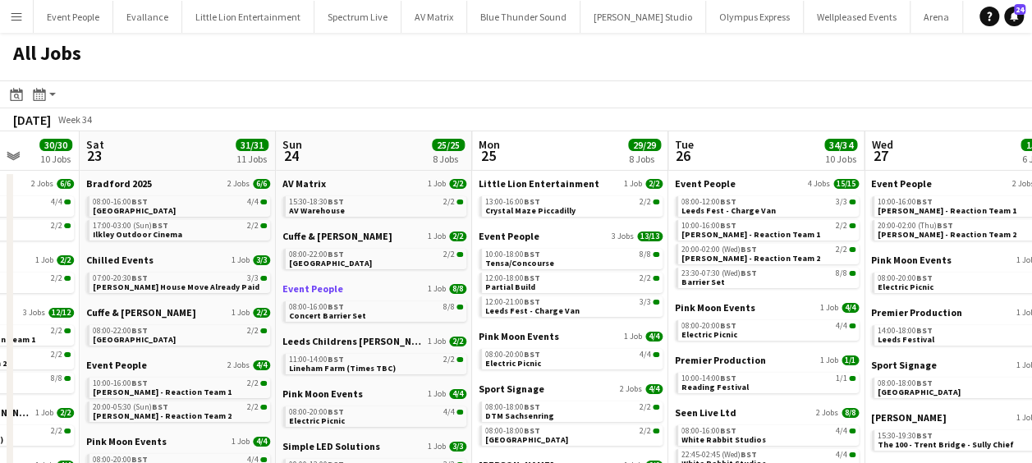
drag, startPoint x: 400, startPoint y: 289, endPoint x: 291, endPoint y: 288, distance: 108.3
click at [291, 289] on app-calendar-viewport "Tue 19 17/17 6 Jobs Wed 20 24/24 7 Jobs Thu 21 20/20 5 Jobs Fri 22 30/30 10 Job…" at bounding box center [516, 397] width 1032 height 532
click at [512, 237] on span "Event People" at bounding box center [508, 236] width 61 height 12
click at [514, 206] on span "Crystal Maze Piccadilly" at bounding box center [529, 210] width 90 height 11
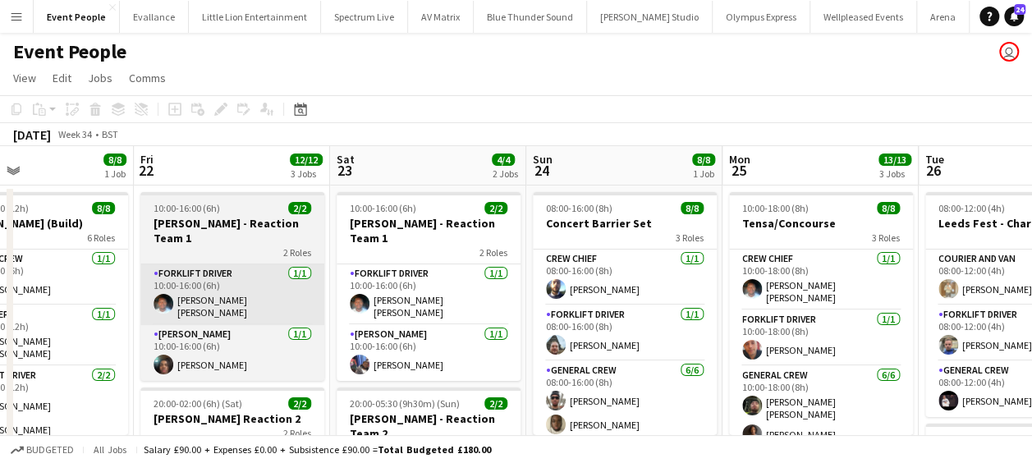
drag, startPoint x: 208, startPoint y: 285, endPoint x: 226, endPoint y: 275, distance: 20.6
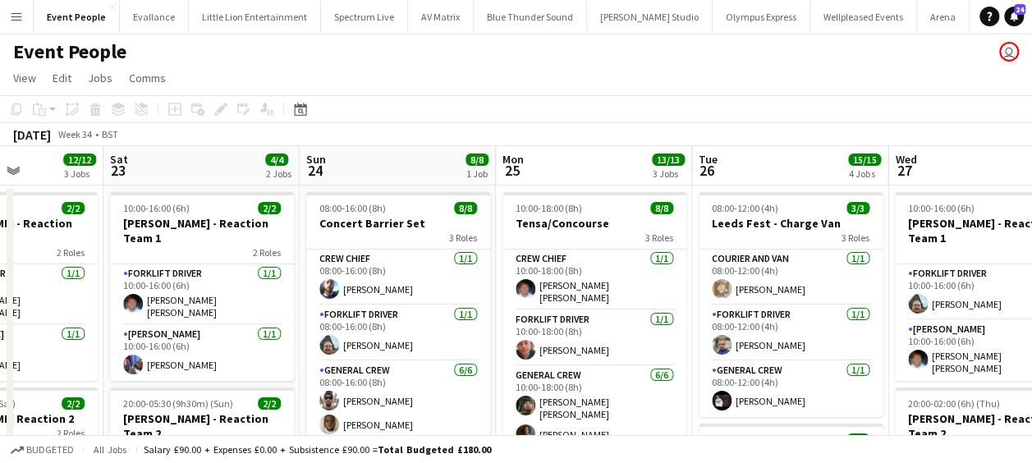
drag, startPoint x: 519, startPoint y: 272, endPoint x: 325, endPoint y: 276, distance: 193.7
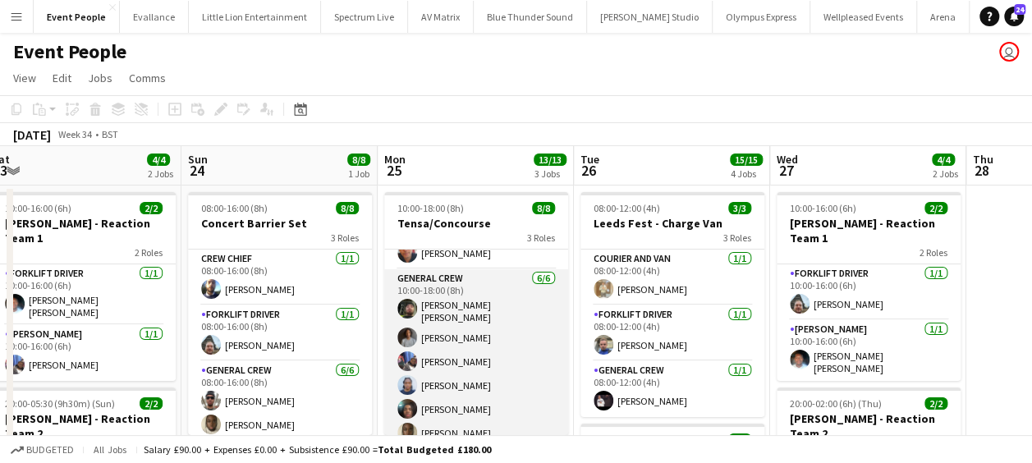
scroll to position [100, 0]
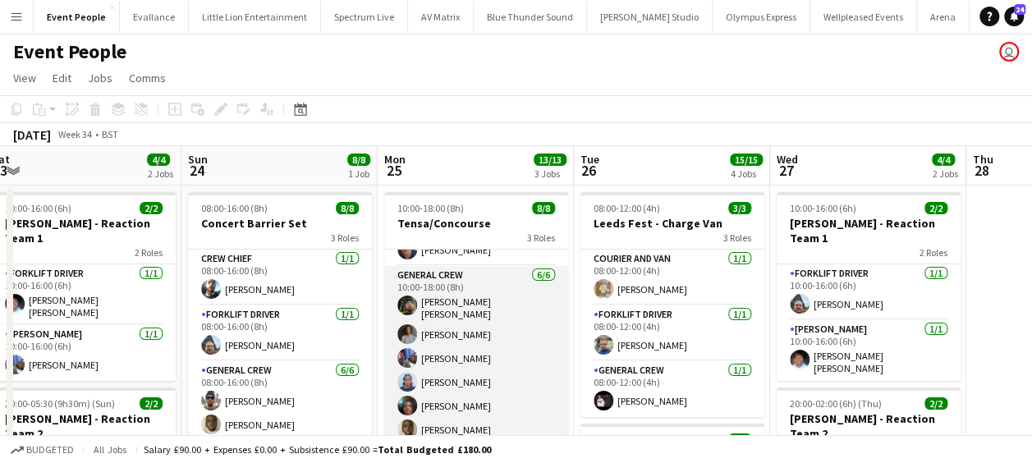
click at [469, 415] on app-card-role "General Crew [DATE] 10:00-18:00 (8h) [PERSON_NAME] [PERSON_NAME] Omarian [PERSO…" at bounding box center [476, 356] width 184 height 180
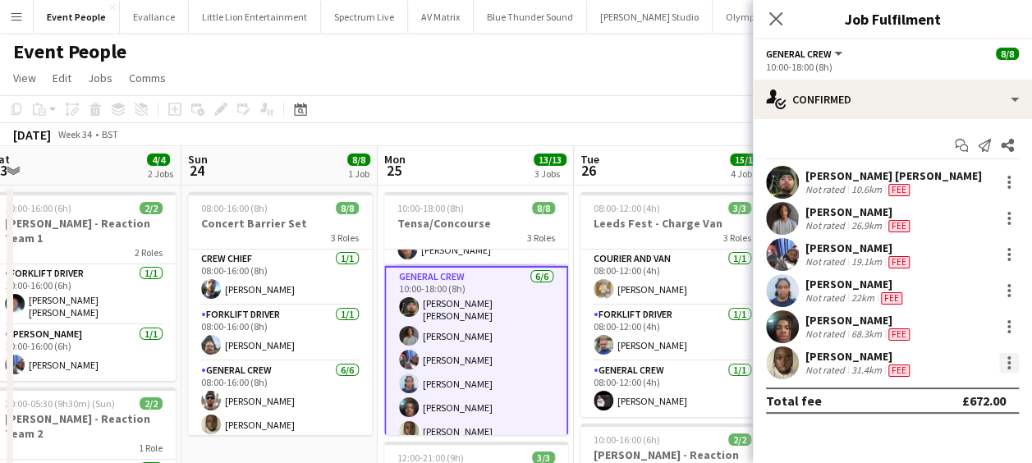
click at [1004, 361] on div at bounding box center [1009, 363] width 20 height 20
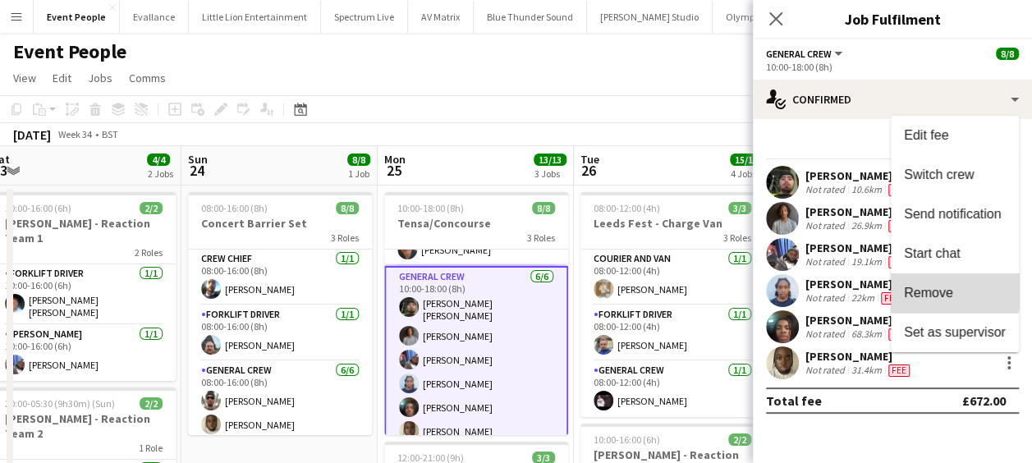
click at [934, 291] on span "Remove" at bounding box center [928, 293] width 49 height 14
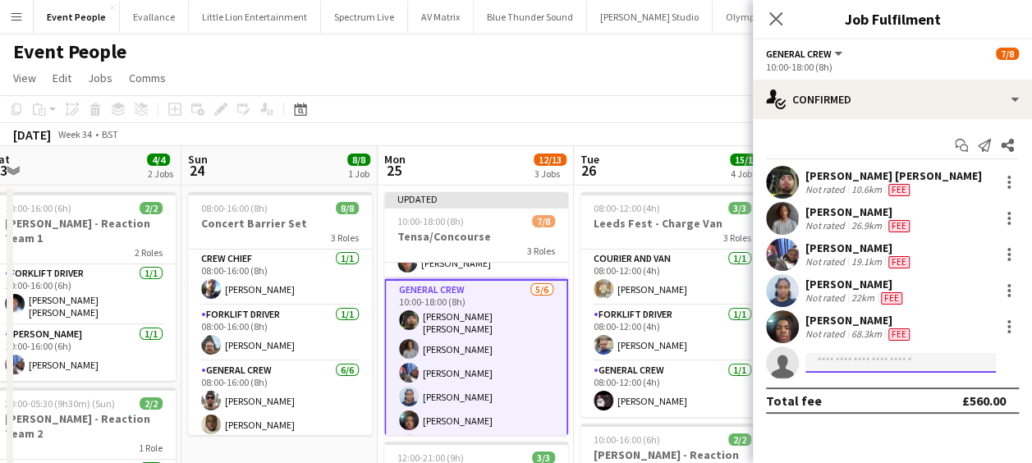
click at [853, 363] on input at bounding box center [900, 363] width 190 height 20
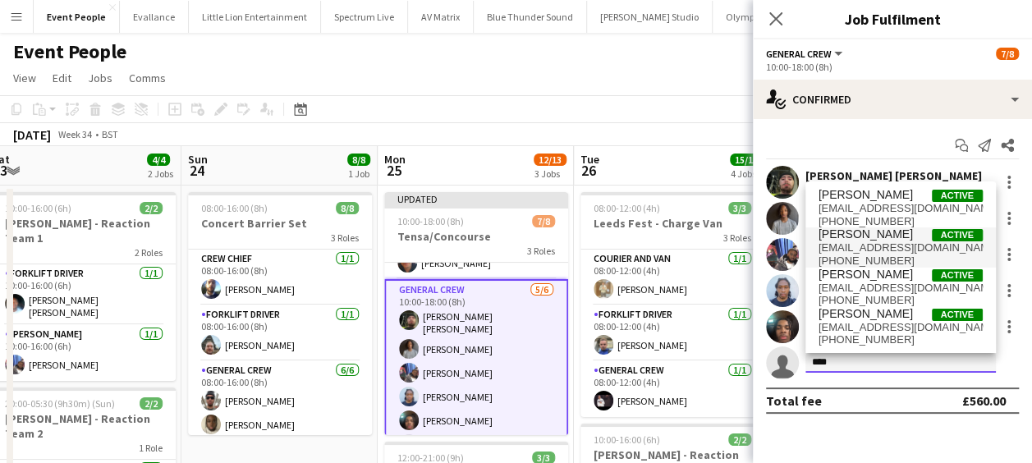
type input "****"
click at [864, 233] on span "[PERSON_NAME]" at bounding box center [865, 234] width 94 height 14
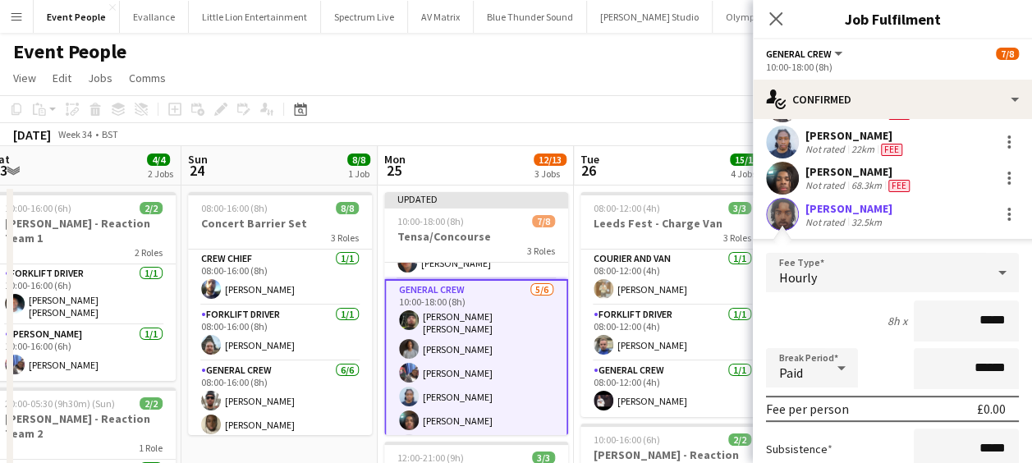
scroll to position [185, 0]
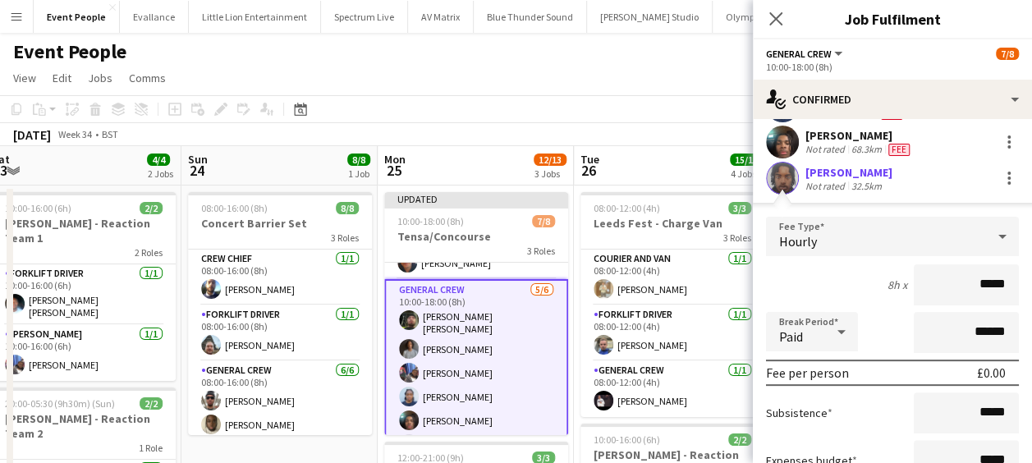
drag, startPoint x: 939, startPoint y: 281, endPoint x: 1046, endPoint y: 287, distance: 107.7
type input "******"
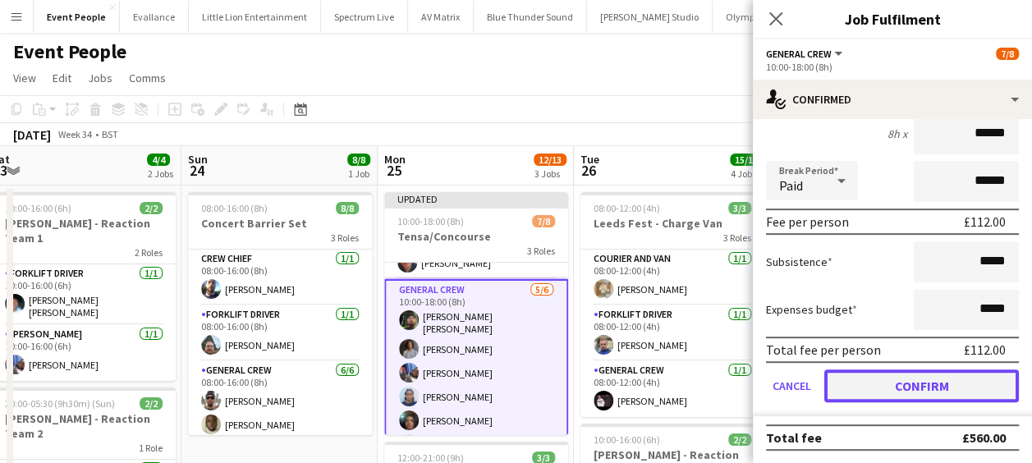
click at [912, 379] on button "Confirm" at bounding box center [921, 385] width 194 height 33
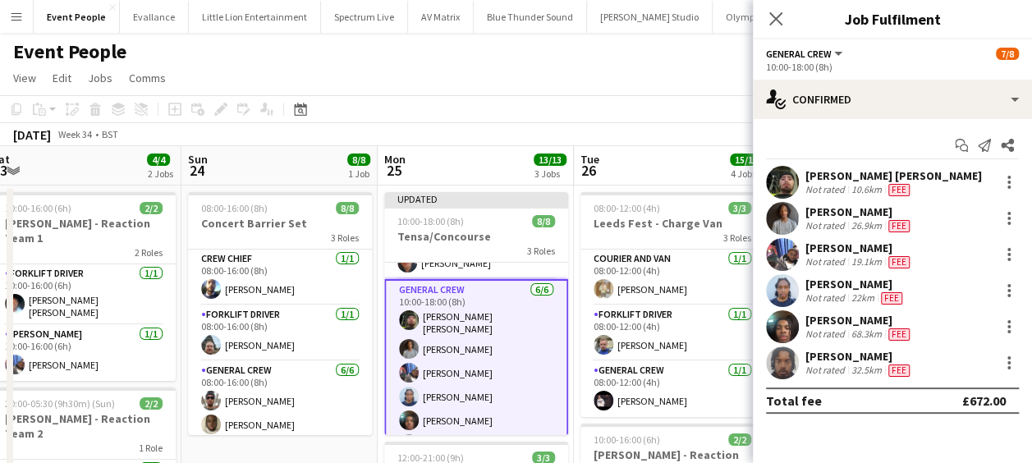
scroll to position [0, 0]
click at [634, 97] on app-toolbar "Copy Paste Paste Ctrl+V Paste with crew Ctrl+Shift+V Paste linked Job [GEOGRAPH…" at bounding box center [516, 109] width 1032 height 28
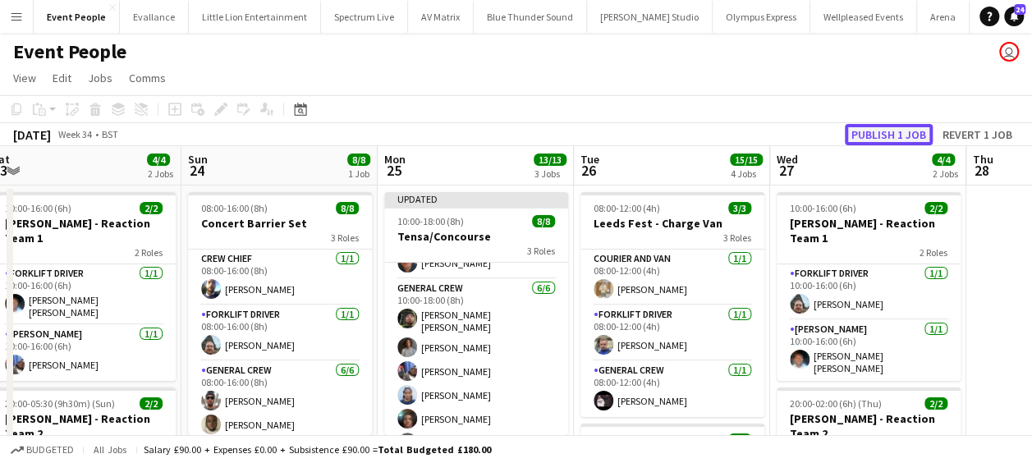
click at [883, 133] on button "Publish 1 job" at bounding box center [888, 134] width 88 height 21
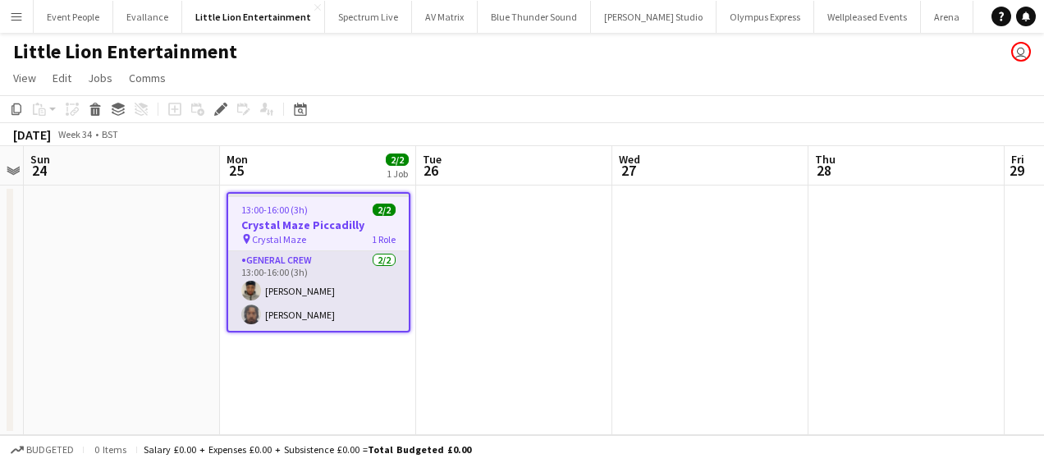
click at [296, 310] on app-card-role "General Crew 2/2 13:00-16:00 (3h) Ona Ajala Alexander Hines" at bounding box center [318, 291] width 181 height 80
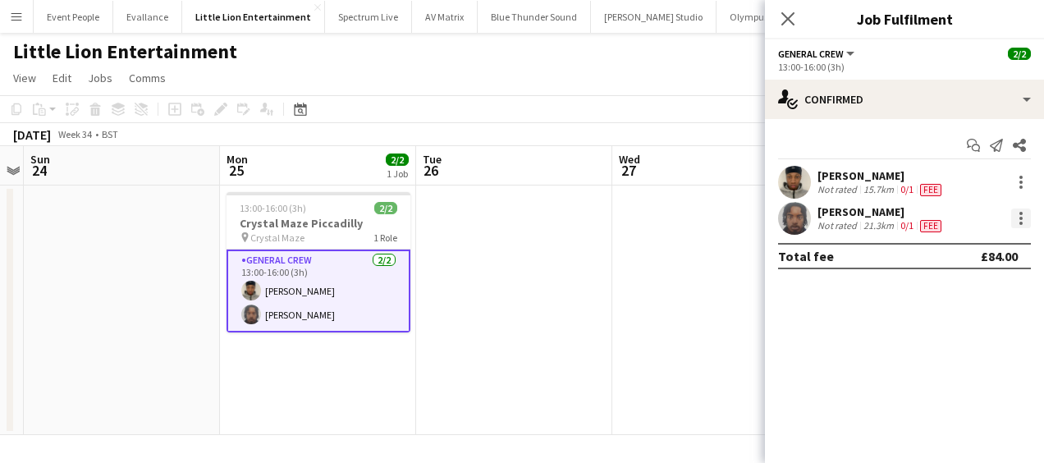
click at [1013, 218] on div at bounding box center [1021, 218] width 20 height 20
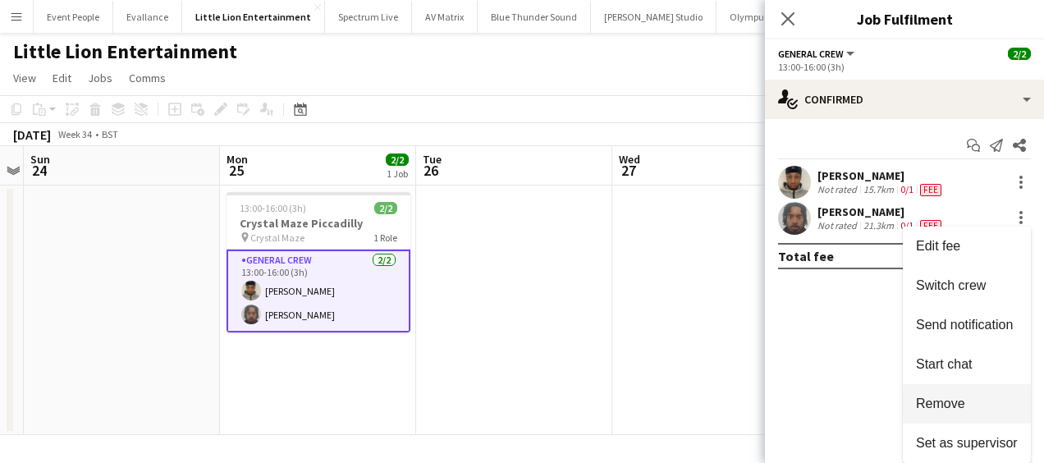
click at [949, 405] on span "Remove" at bounding box center [940, 403] width 49 height 14
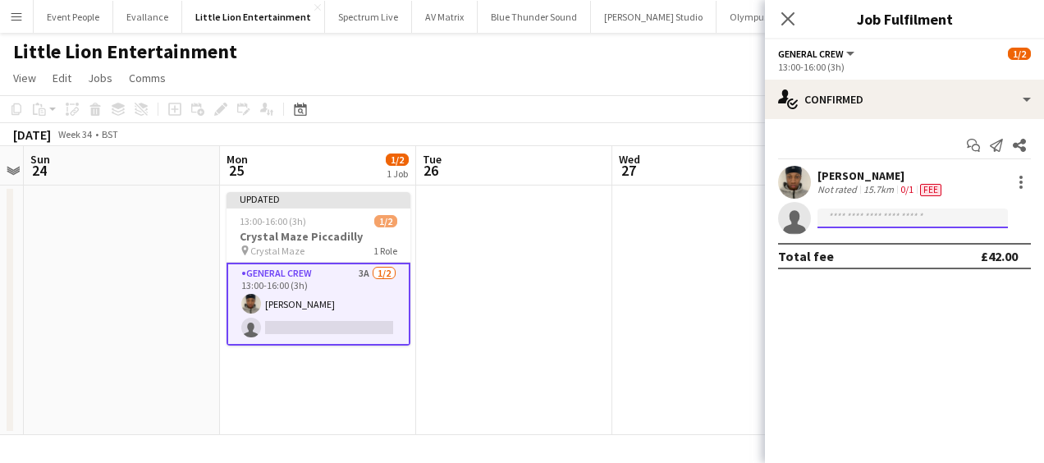
click at [873, 222] on input at bounding box center [912, 218] width 190 height 20
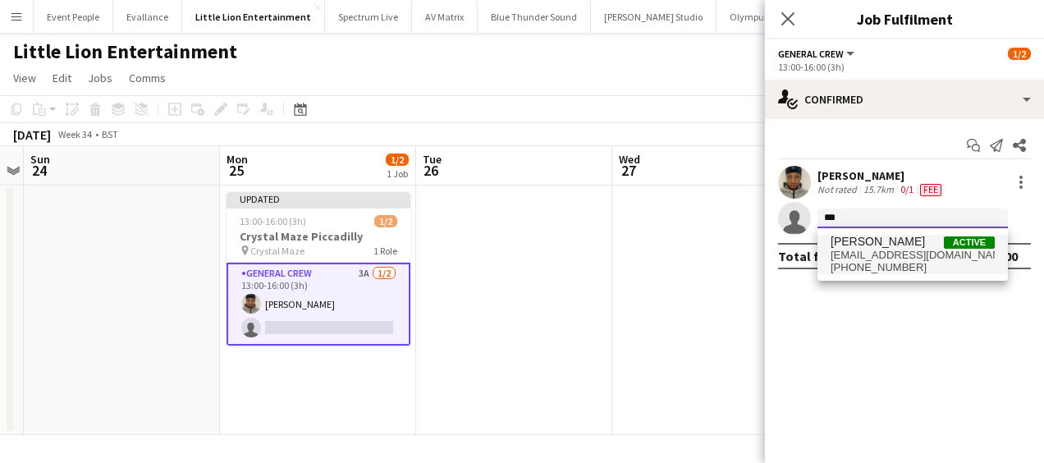
type input "***"
click at [879, 263] on span "+4407435203012" at bounding box center [912, 267] width 164 height 13
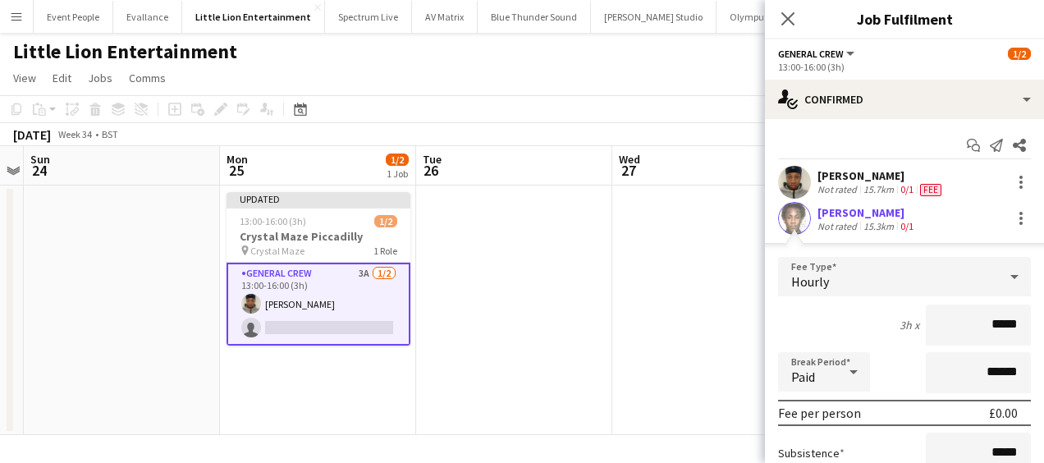
drag, startPoint x: 954, startPoint y: 325, endPoint x: 1021, endPoint y: 325, distance: 66.5
click at [1021, 325] on form "Fee Type Hourly 3h x ***** Break Period Paid ****** Fee per person £0.00 Subsis…" at bounding box center [904, 432] width 279 height 350
type input "******"
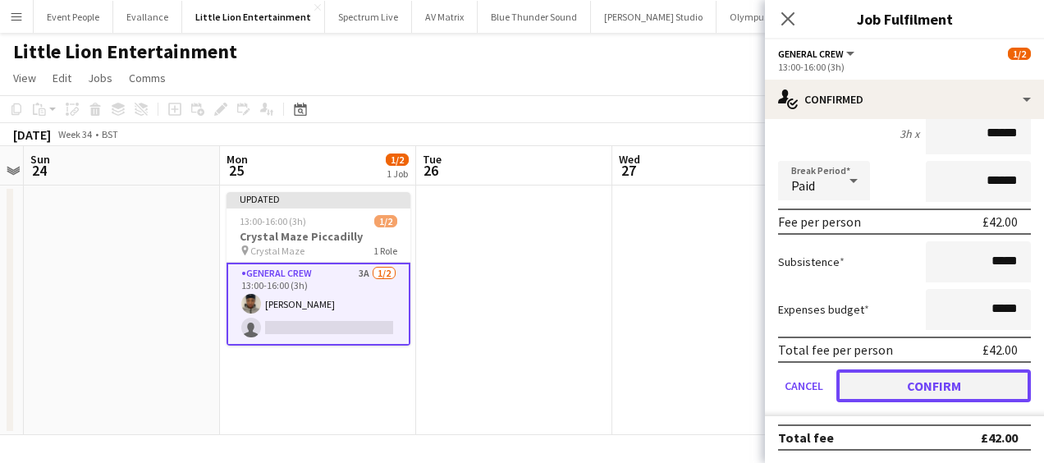
click at [925, 371] on button "Confirm" at bounding box center [933, 385] width 194 height 33
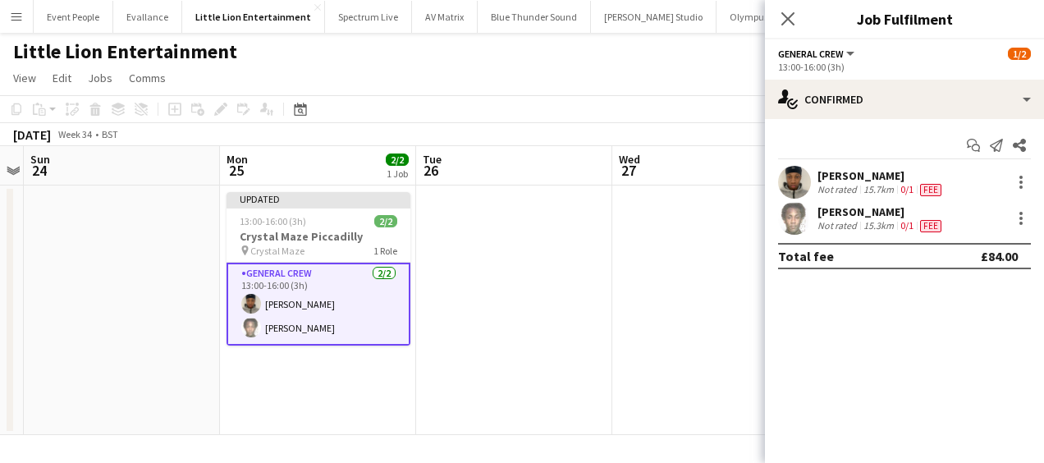
scroll to position [0, 0]
click at [739, 316] on app-date-cell at bounding box center [710, 309] width 196 height 249
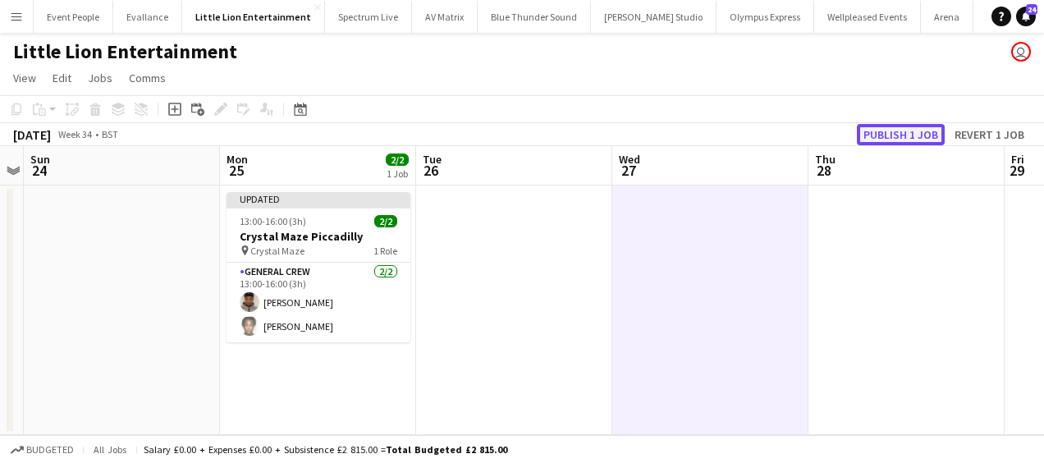
click at [922, 134] on button "Publish 1 job" at bounding box center [901, 134] width 88 height 21
